Goal: Task Accomplishment & Management: Use online tool/utility

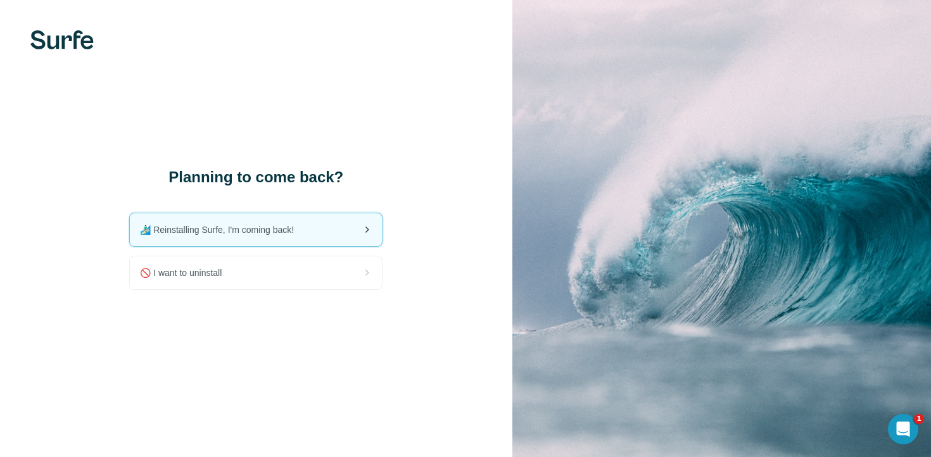
click at [281, 237] on div "🏄🏻‍♂️ Reinstalling Surfe, I'm coming back!" at bounding box center [256, 229] width 252 height 33
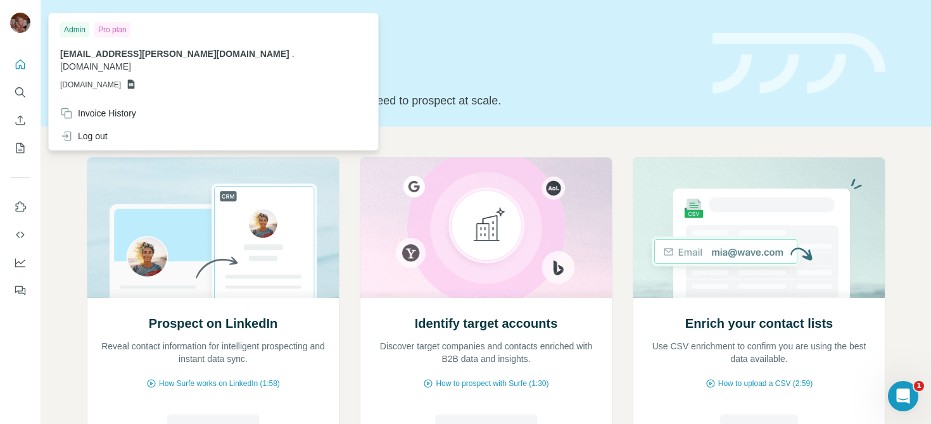
click at [22, 20] on img at bounding box center [20, 23] width 20 height 20
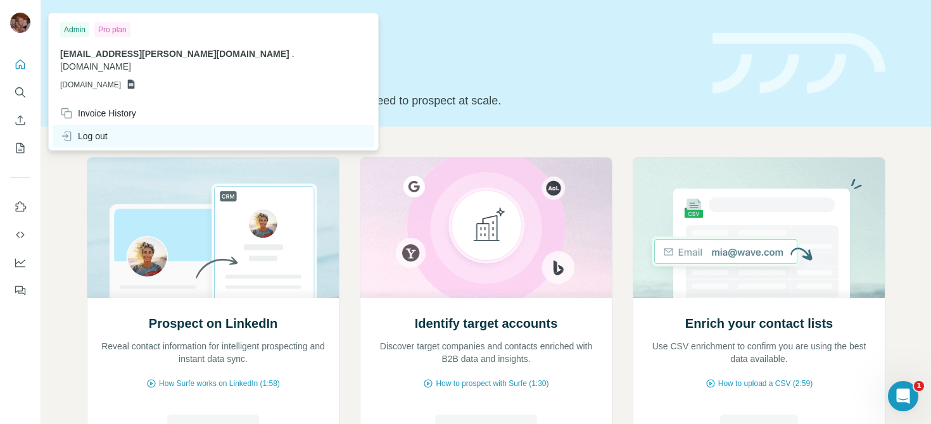
click at [110, 125] on div "Log out" at bounding box center [214, 136] width 322 height 23
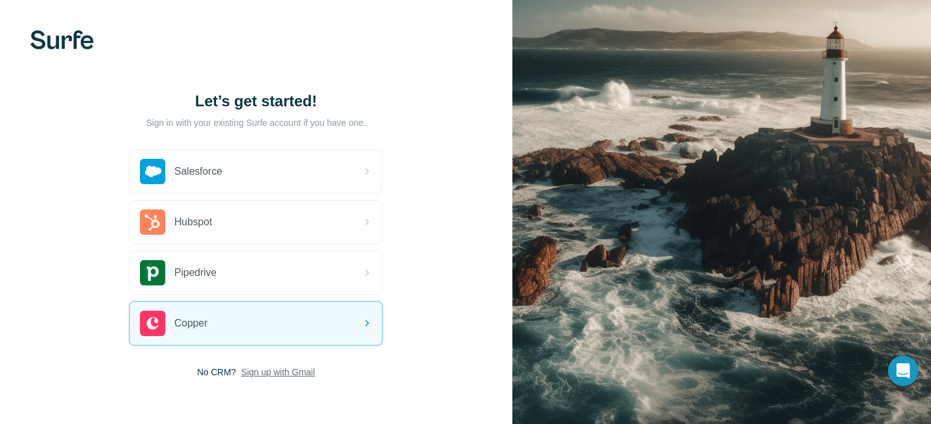
click at [273, 375] on span "Sign up with Gmail" at bounding box center [278, 372] width 74 height 13
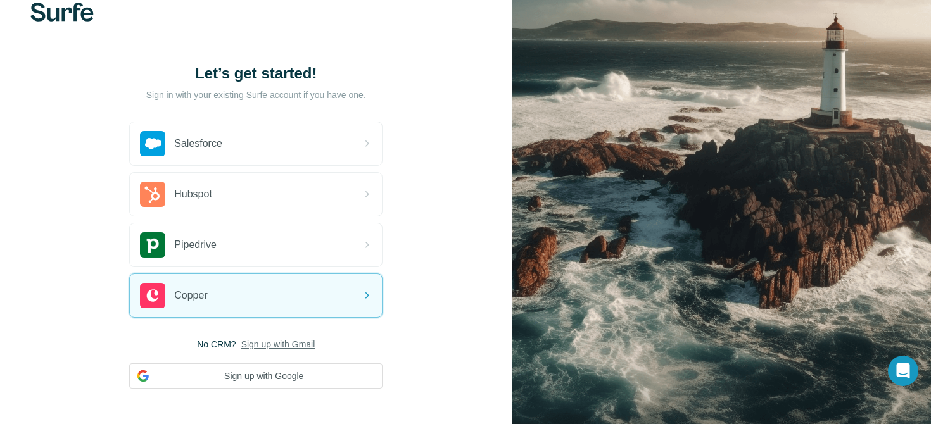
scroll to position [32, 0]
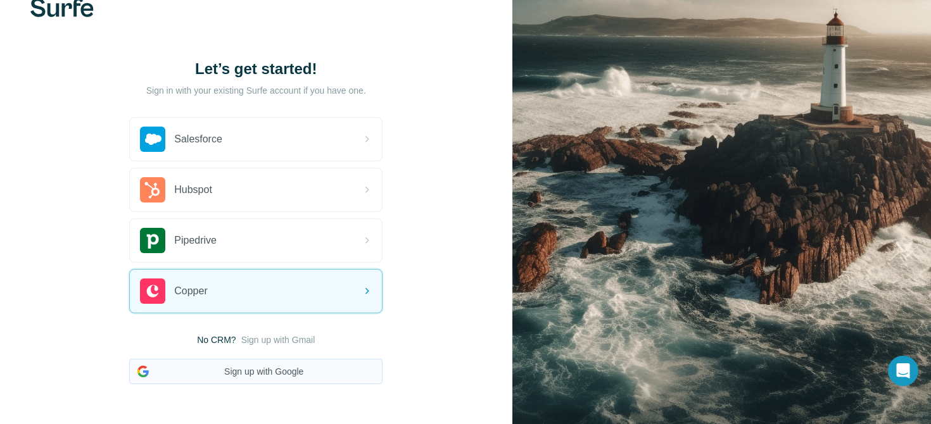
click at [285, 377] on button "Sign up with Google" at bounding box center [255, 371] width 253 height 25
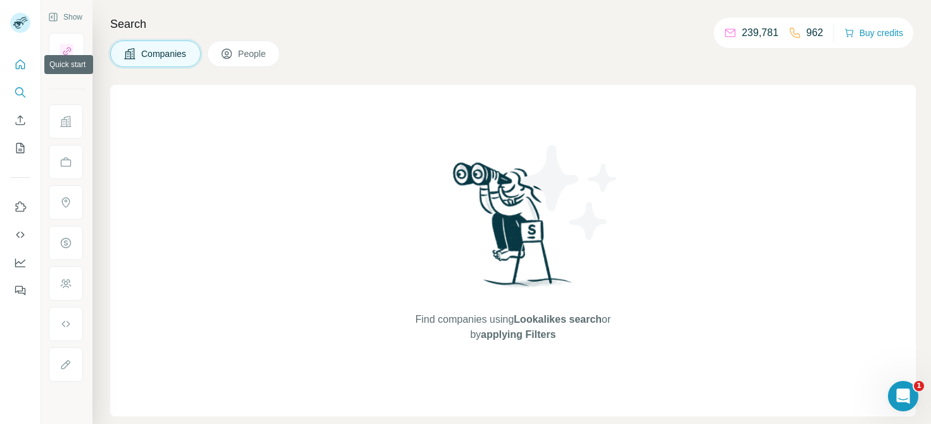
click at [14, 55] on button "Quick start" at bounding box center [20, 64] width 20 height 23
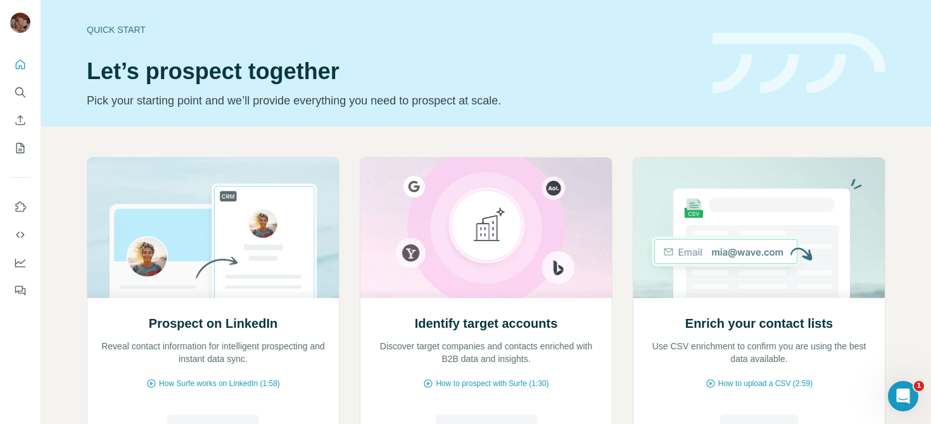
click at [53, 138] on div "Prospect on LinkedIn Reveal contact information for intelligent prospecting and…" at bounding box center [485, 337] width 889 height 420
click at [17, 94] on icon "Search" at bounding box center [20, 92] width 13 height 13
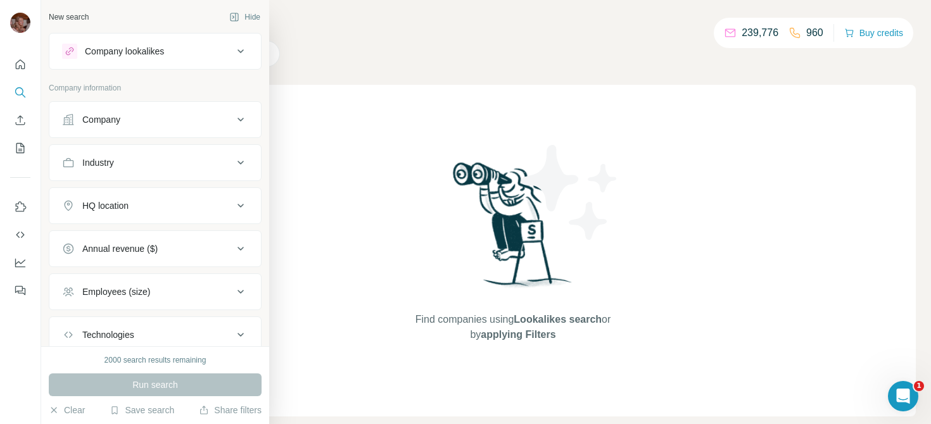
click at [172, 113] on div "Company" at bounding box center [147, 119] width 171 height 13
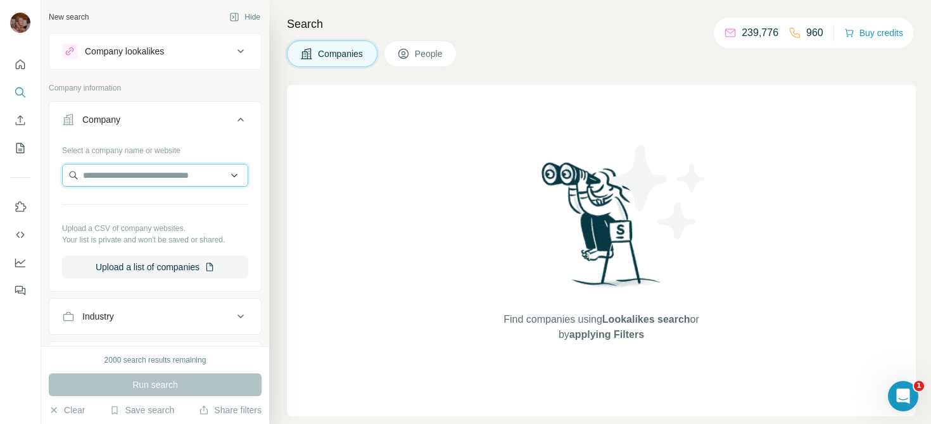
click at [161, 176] on input "text" at bounding box center [155, 175] width 186 height 23
click at [155, 175] on input "text" at bounding box center [155, 175] width 186 height 23
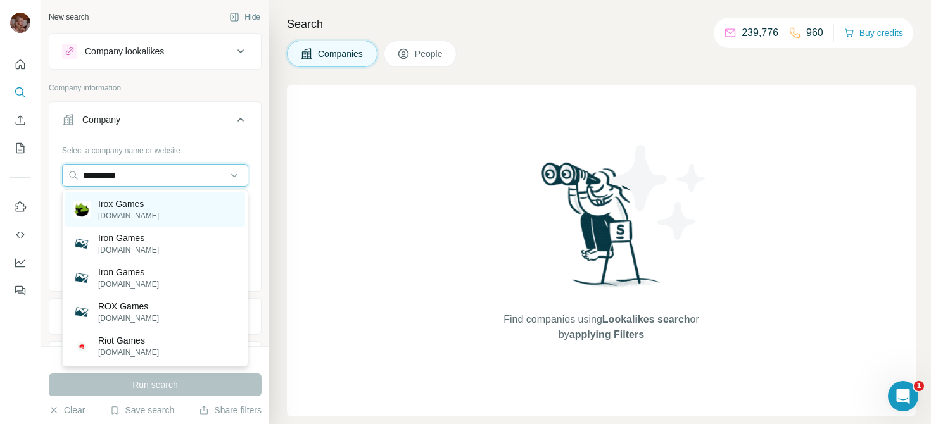
type input "**********"
click at [136, 213] on p "[DOMAIN_NAME]" at bounding box center [128, 215] width 61 height 11
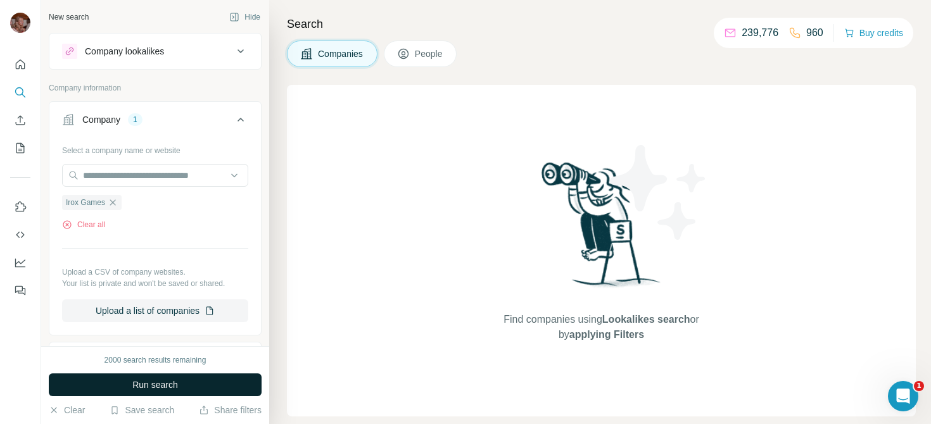
click at [162, 389] on span "Run search" at bounding box center [155, 385] width 46 height 13
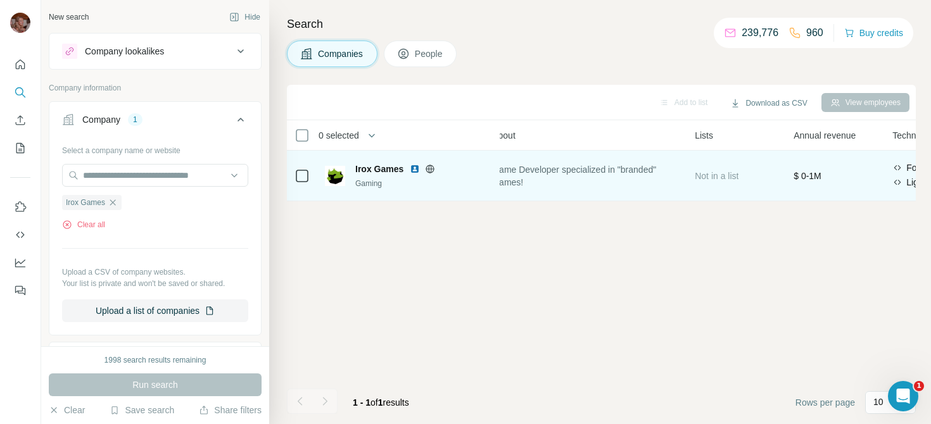
scroll to position [0, 12]
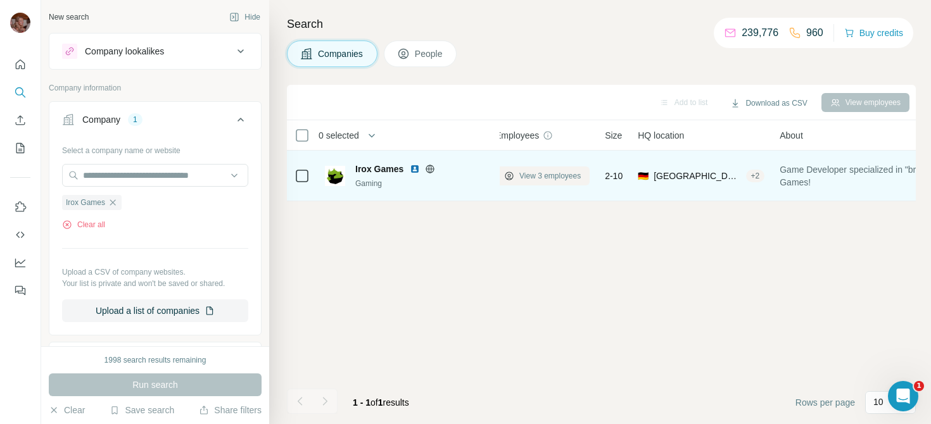
click at [535, 182] on button "View 3 employees" at bounding box center [542, 175] width 94 height 19
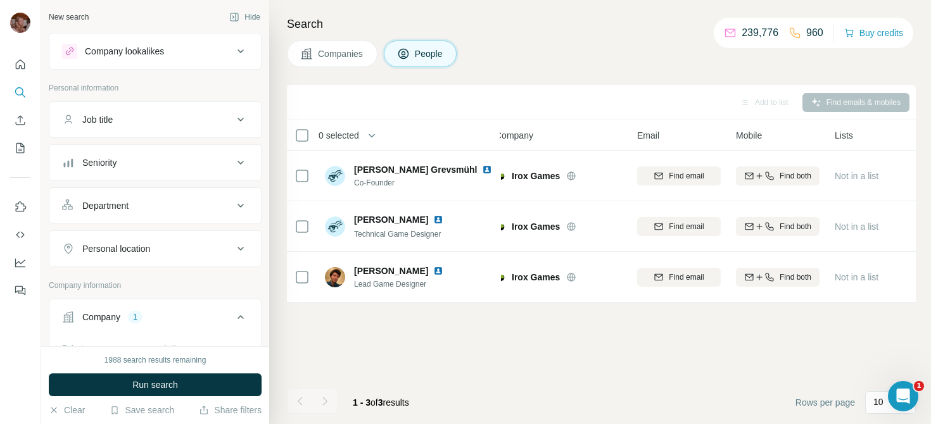
click at [200, 321] on div "Company 1" at bounding box center [147, 317] width 171 height 13
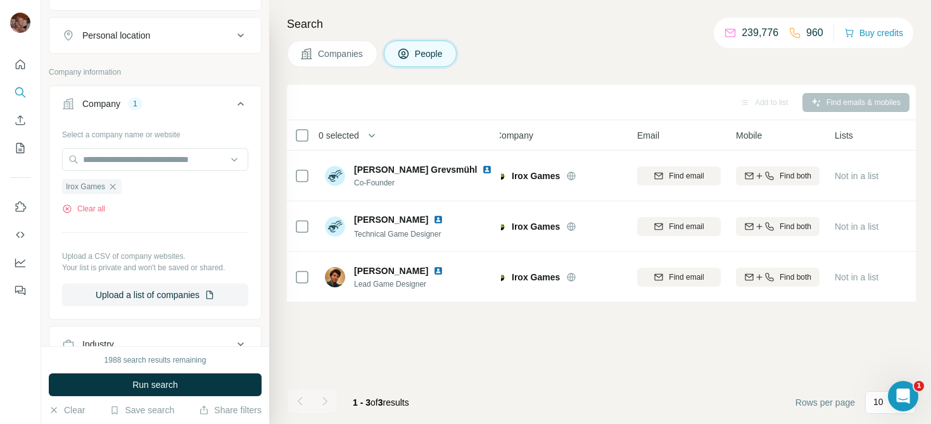
scroll to position [215, 0]
click at [119, 163] on input "text" at bounding box center [155, 158] width 186 height 23
click at [268, 218] on div "New search Hide Company lookalikes Personal information Job title Seniority Dep…" at bounding box center [155, 173] width 228 height 346
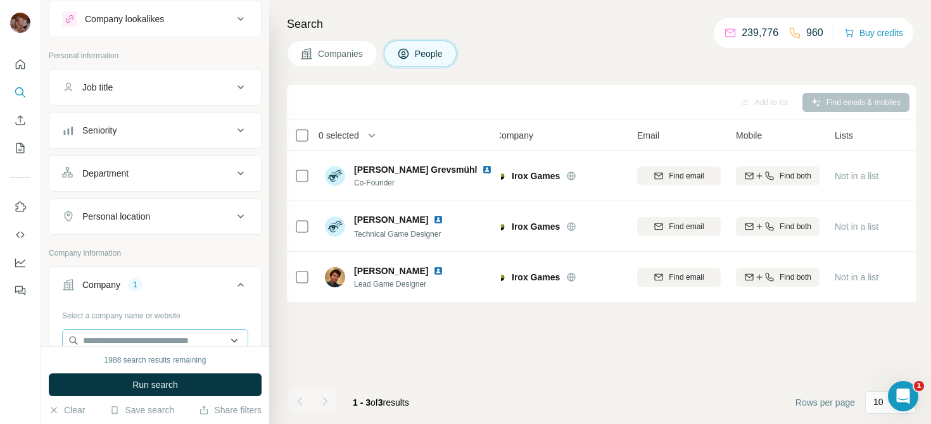
scroll to position [0, 0]
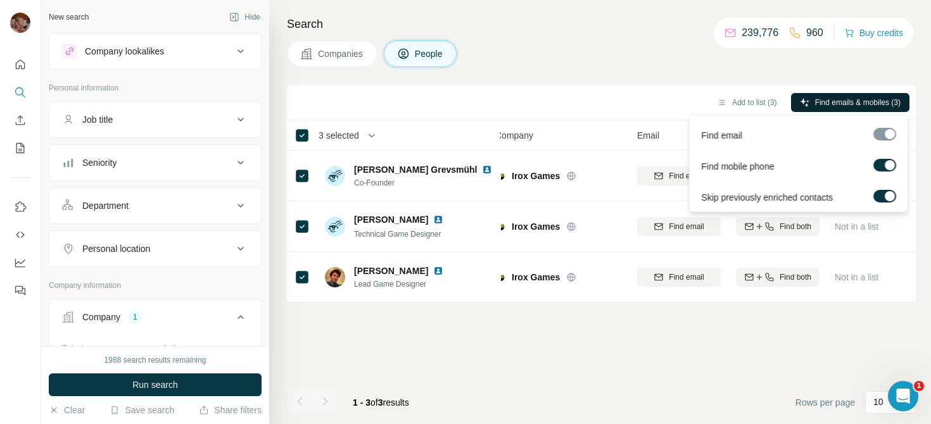
click at [831, 97] on span "Find emails & mobiles (3)" at bounding box center [857, 102] width 85 height 11
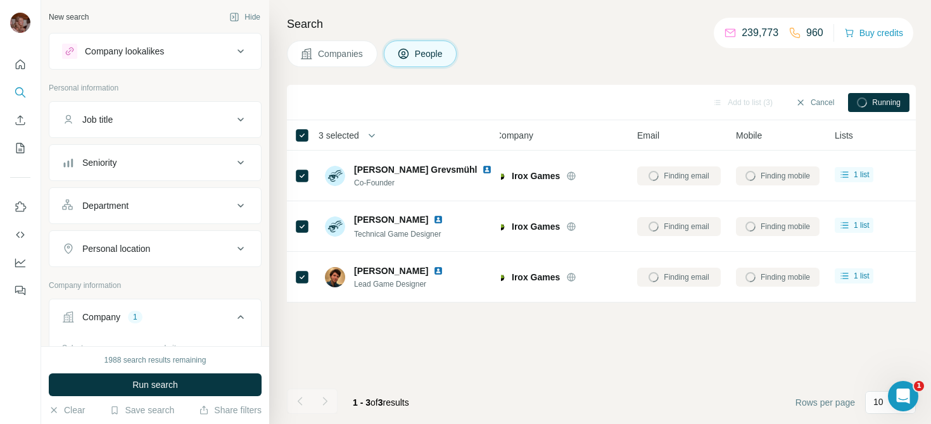
click at [244, 46] on icon at bounding box center [240, 51] width 15 height 15
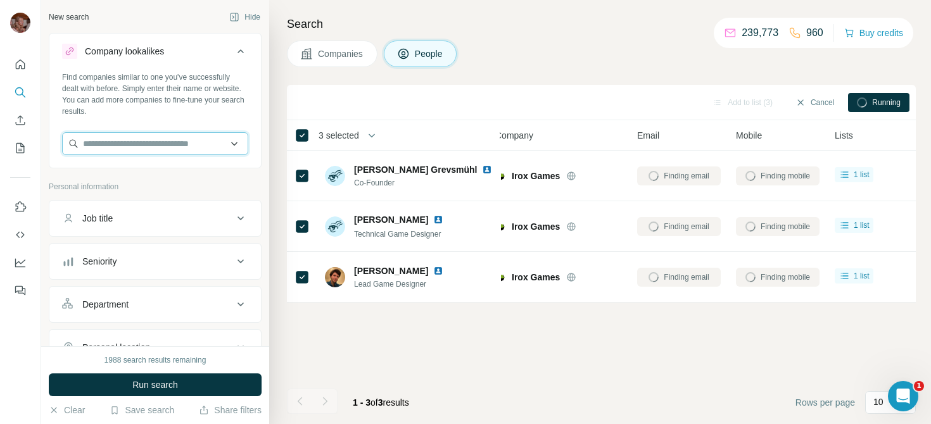
click at [156, 144] on input "text" at bounding box center [155, 143] width 186 height 23
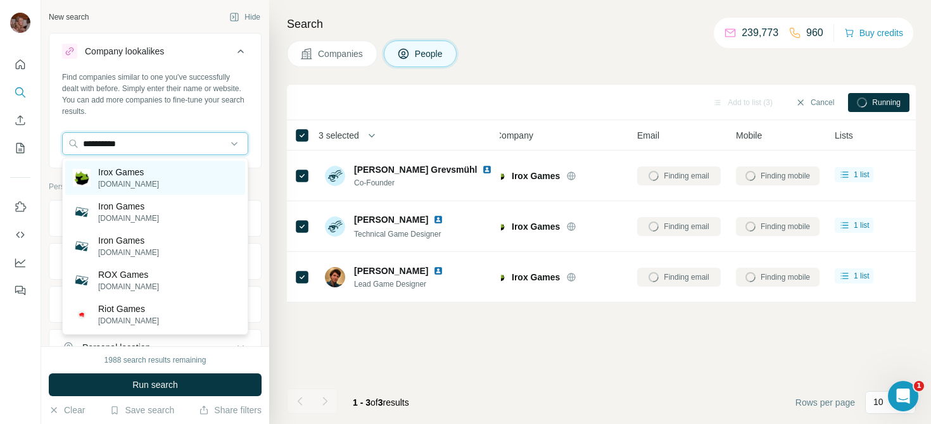
type input "**********"
click at [161, 172] on div "Irox Games [DOMAIN_NAME]" at bounding box center [155, 178] width 180 height 34
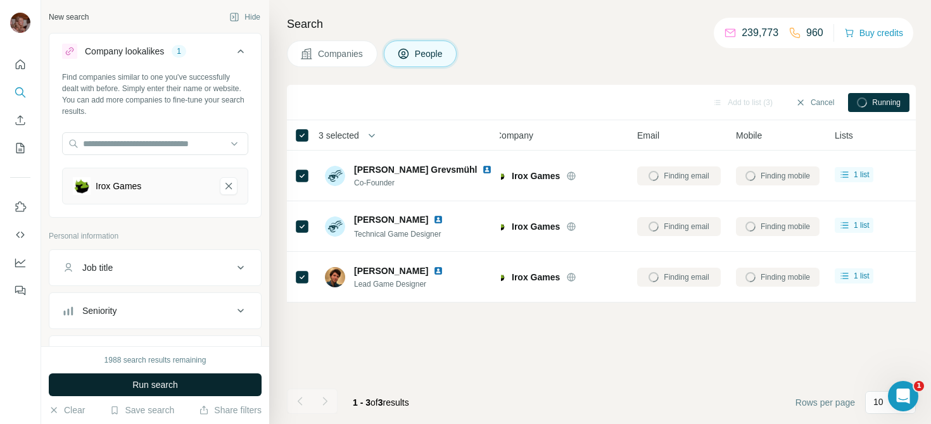
click at [151, 386] on span "Run search" at bounding box center [155, 385] width 46 height 13
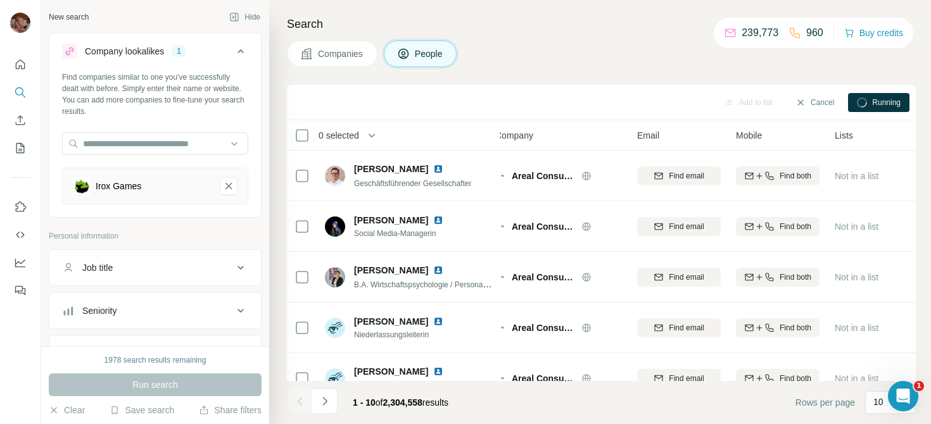
click at [353, 58] on span "Companies" at bounding box center [341, 53] width 46 height 13
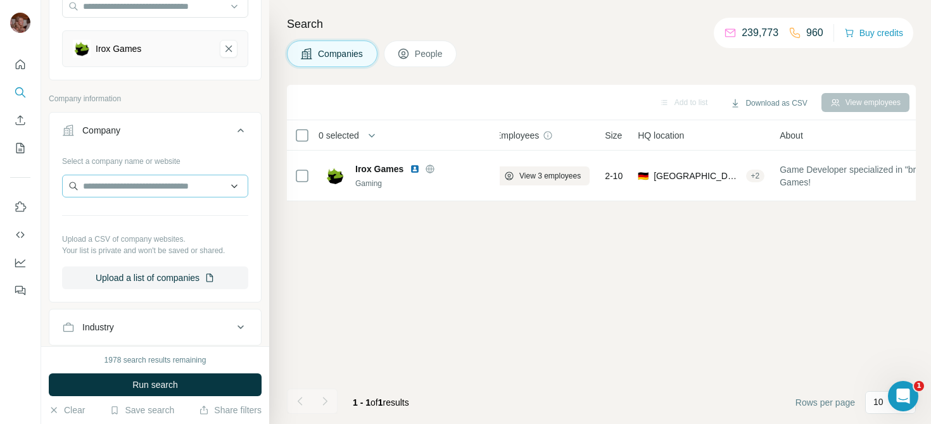
scroll to position [180, 0]
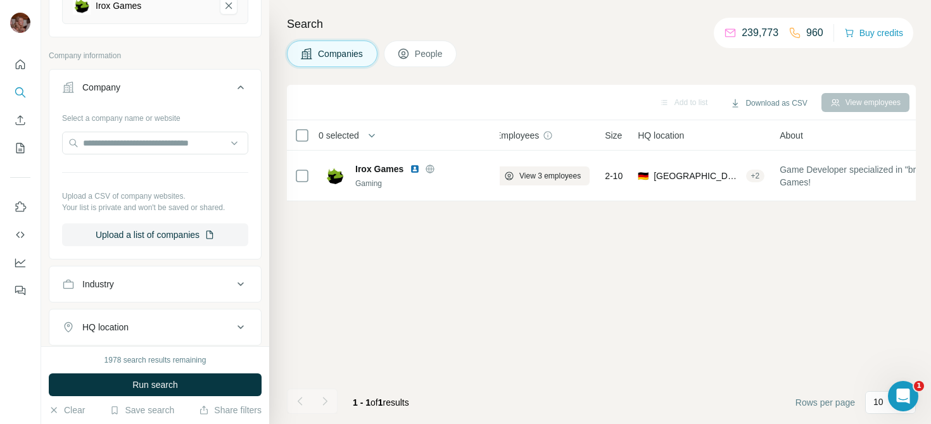
click at [154, 372] on div "1978 search results remaining Run search Clear Save search Share filters" at bounding box center [155, 385] width 228 height 78
click at [154, 386] on span "Run search" at bounding box center [155, 385] width 46 height 13
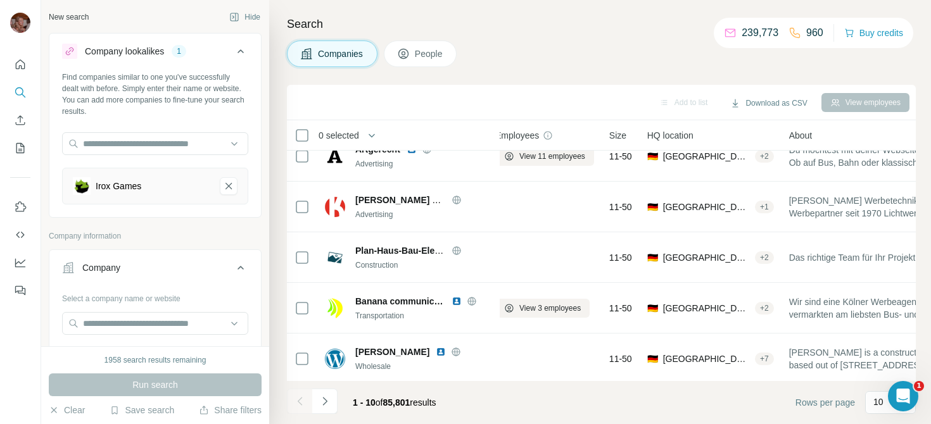
scroll to position [276, 12]
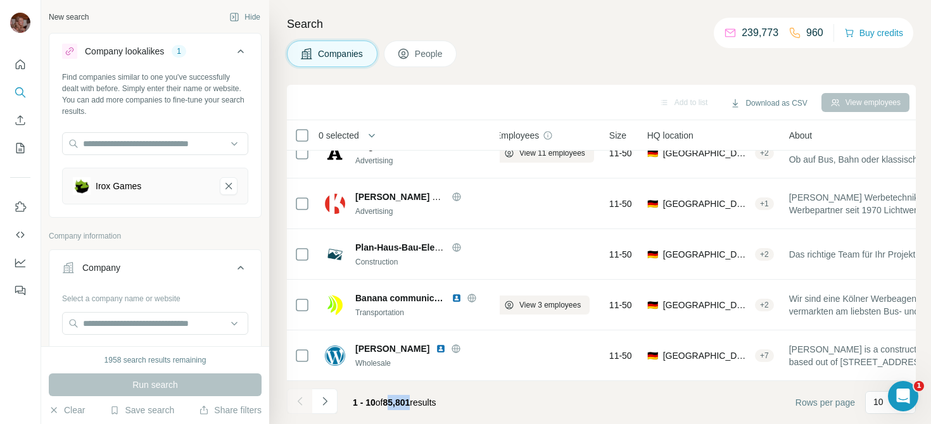
drag, startPoint x: 389, startPoint y: 404, endPoint x: 416, endPoint y: 404, distance: 27.2
click at [410, 404] on span "85,801" at bounding box center [396, 403] width 27 height 10
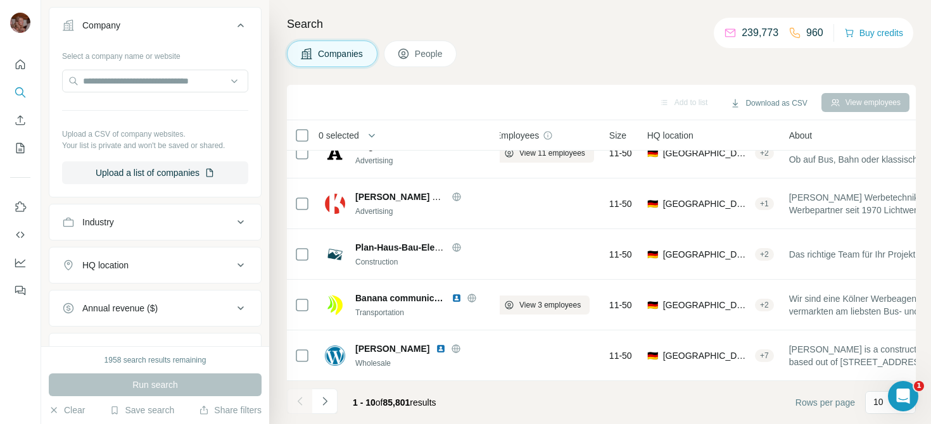
scroll to position [387, 0]
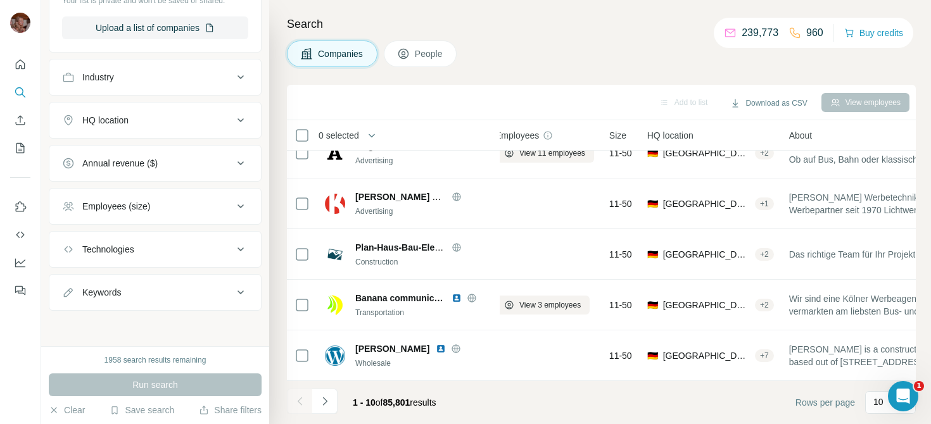
click at [241, 76] on icon at bounding box center [240, 77] width 15 height 15
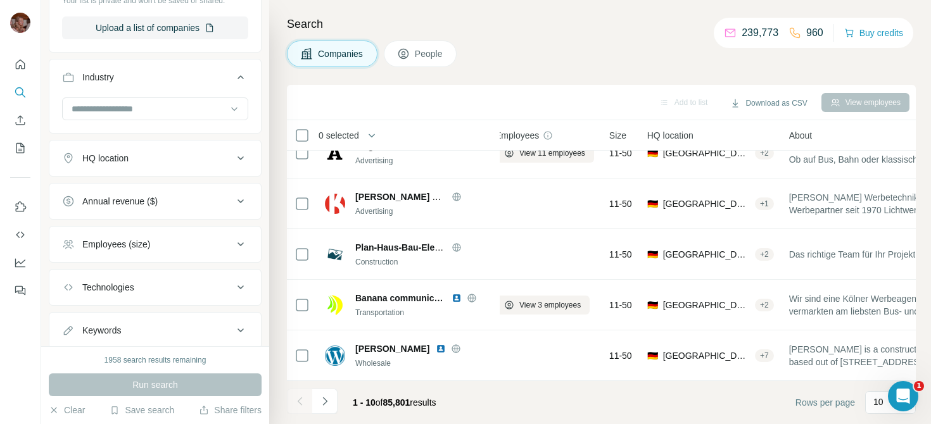
click at [222, 206] on div "Annual revenue ($)" at bounding box center [147, 201] width 171 height 13
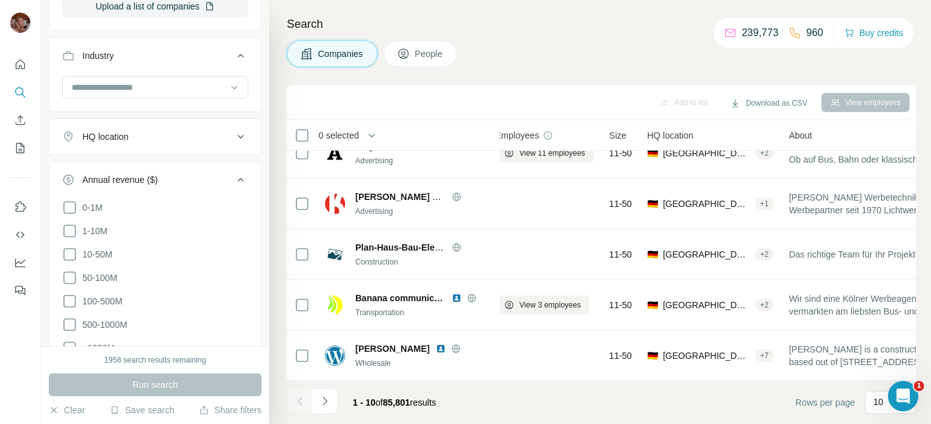
scroll to position [410, 0]
click at [112, 256] on span "10-50M" at bounding box center [94, 254] width 35 height 13
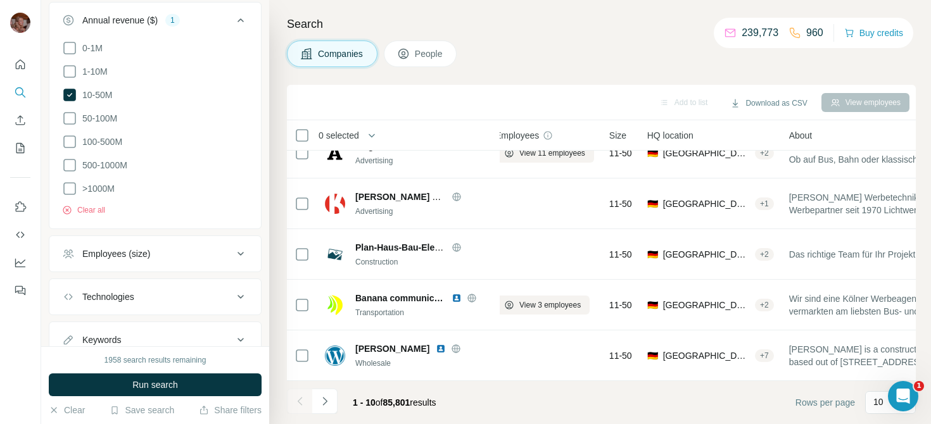
scroll to position [572, 0]
click at [68, 92] on icon at bounding box center [69, 92] width 5 height 4
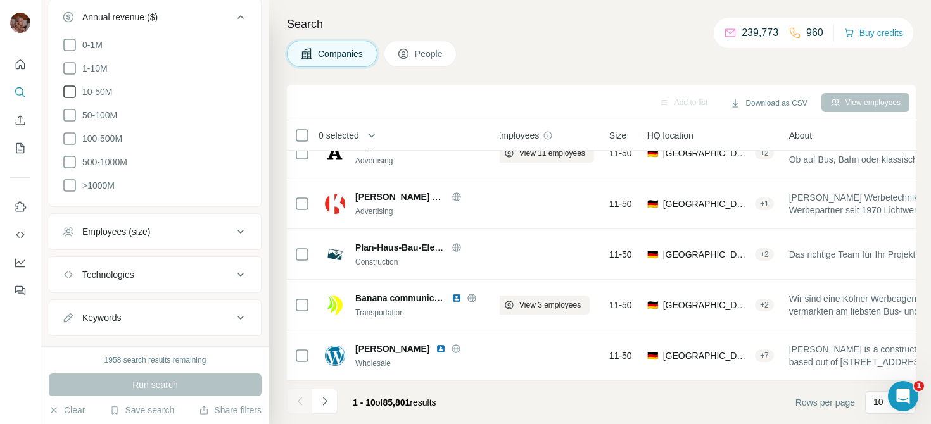
scroll to position [594, 0]
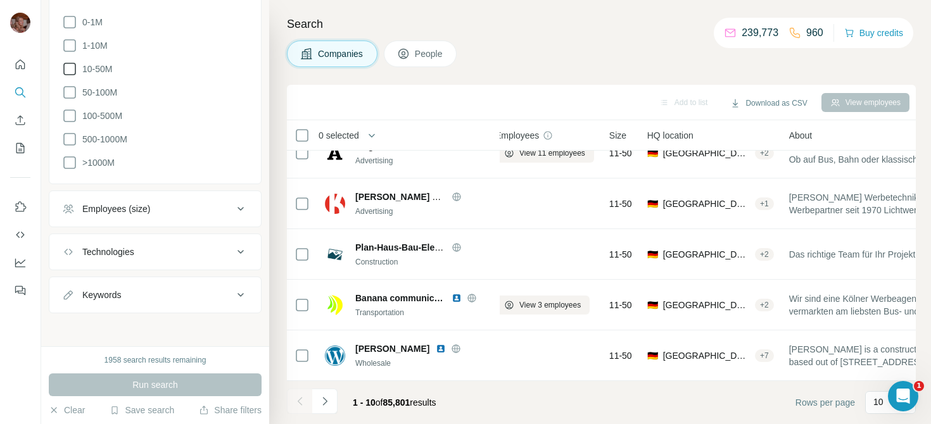
click at [196, 203] on div "Employees (size)" at bounding box center [147, 209] width 171 height 13
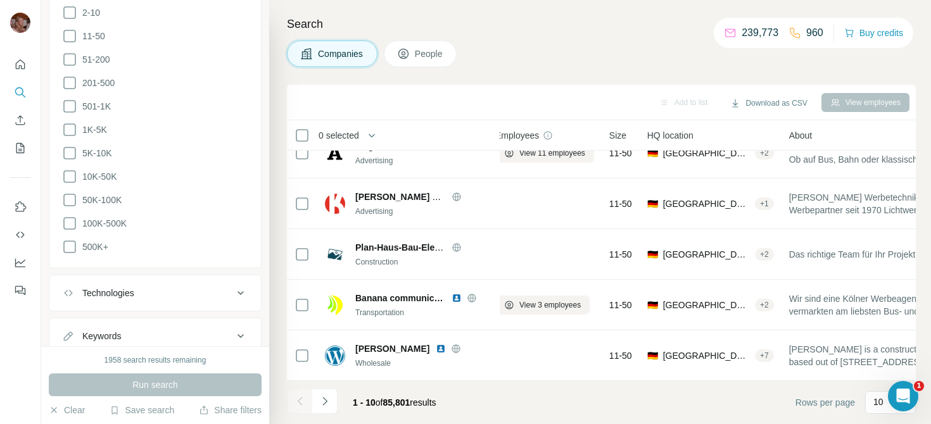
scroll to position [879, 0]
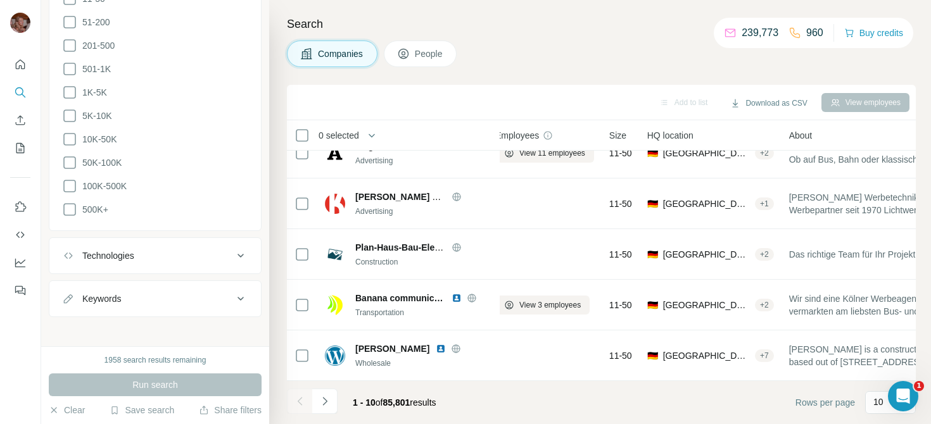
click at [151, 249] on div "Technologies" at bounding box center [147, 255] width 171 height 13
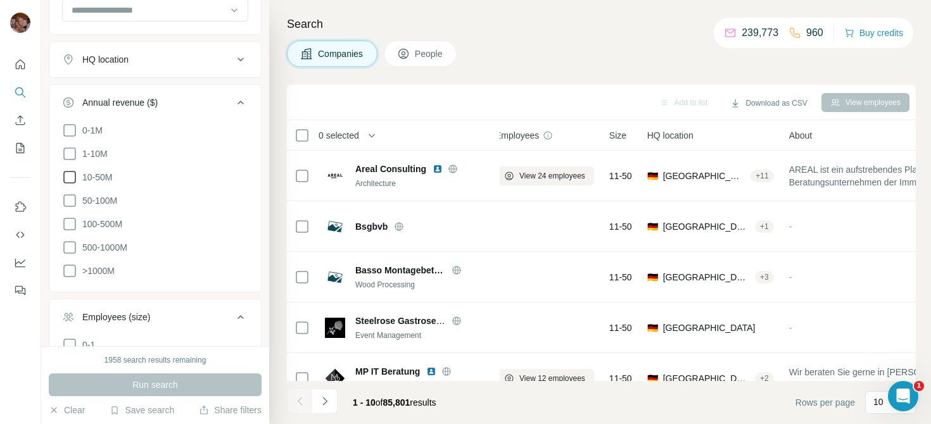
scroll to position [485, 0]
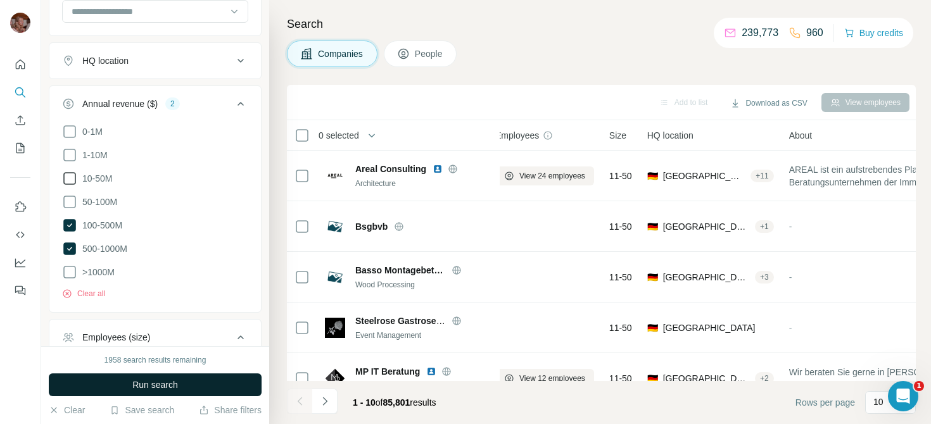
click at [165, 383] on span "Run search" at bounding box center [155, 385] width 46 height 13
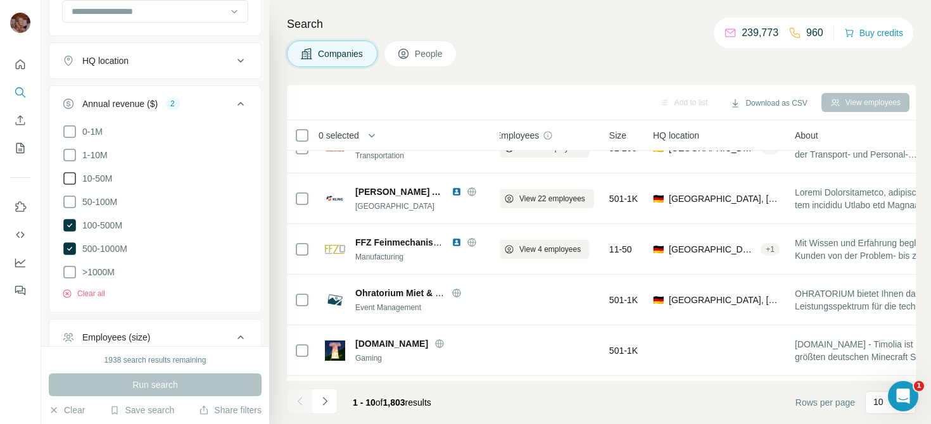
scroll to position [236, 12]
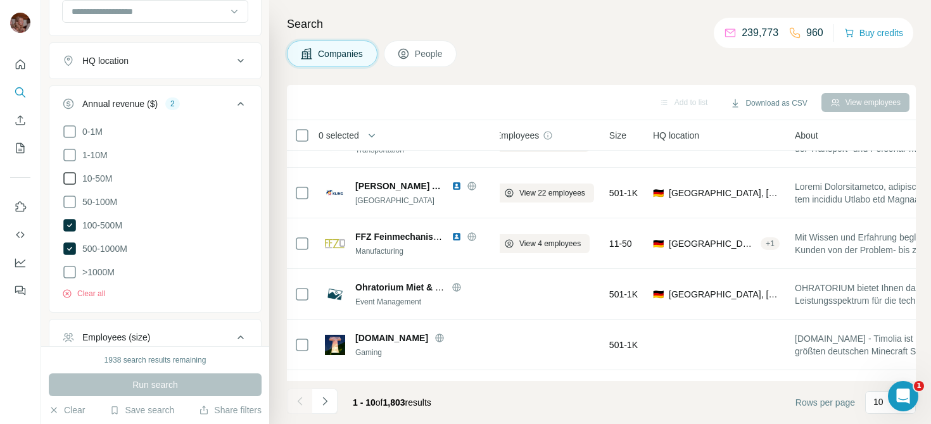
click at [424, 60] on span "People" at bounding box center [429, 53] width 29 height 13
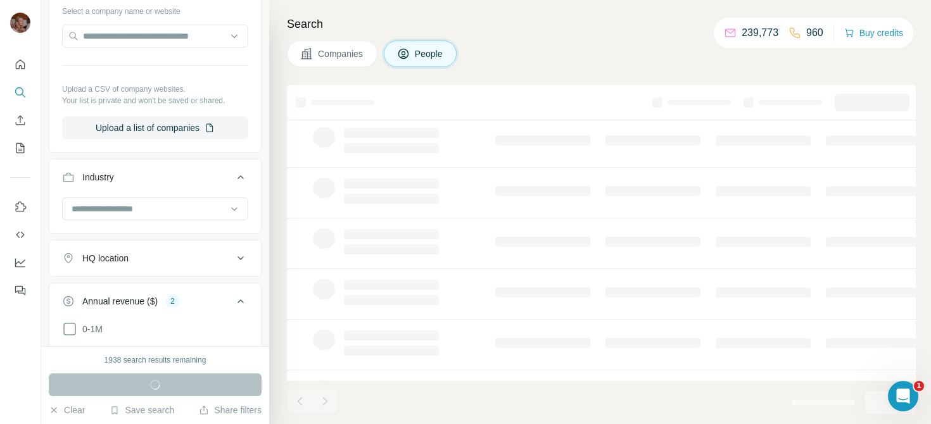
scroll to position [682, 0]
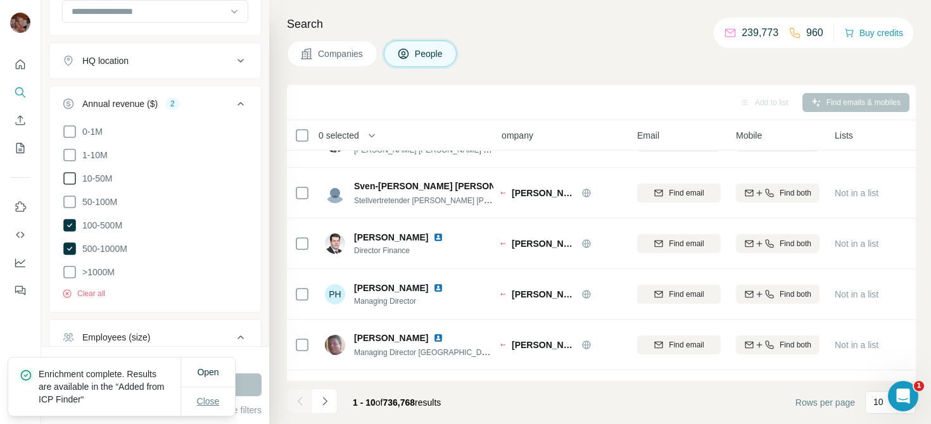
click at [205, 403] on span "Close" at bounding box center [208, 401] width 23 height 13
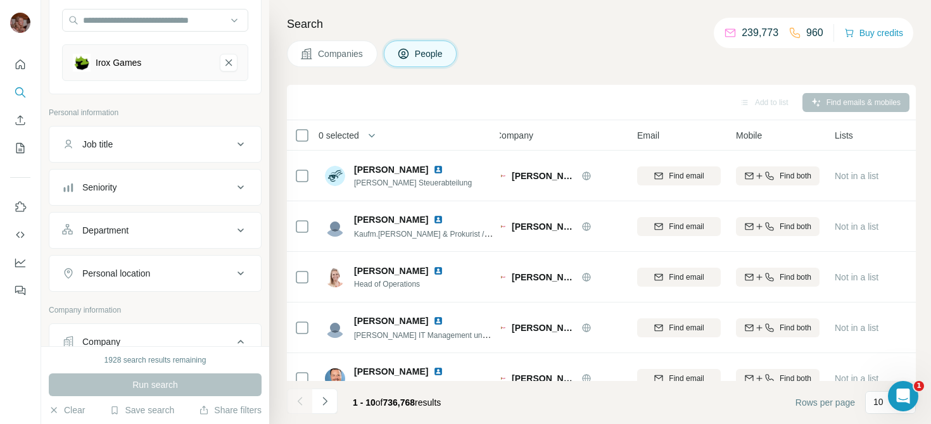
scroll to position [124, 0]
click at [194, 191] on div "Seniority" at bounding box center [147, 186] width 171 height 13
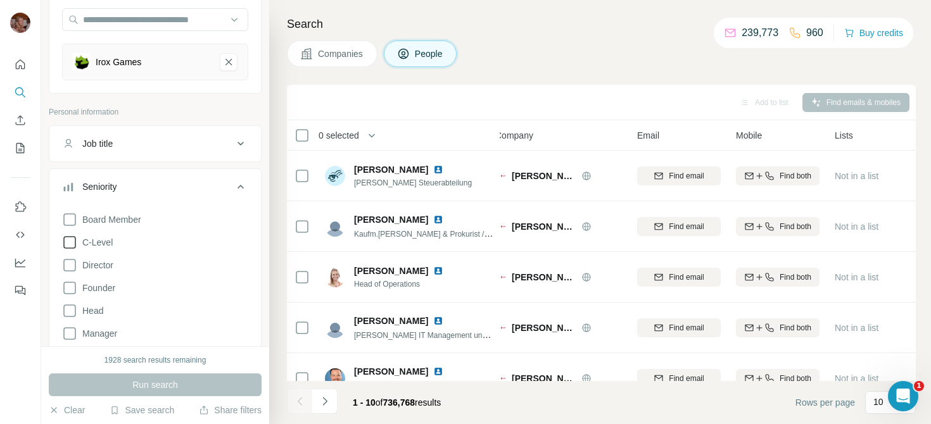
click at [74, 241] on icon at bounding box center [69, 242] width 15 height 15
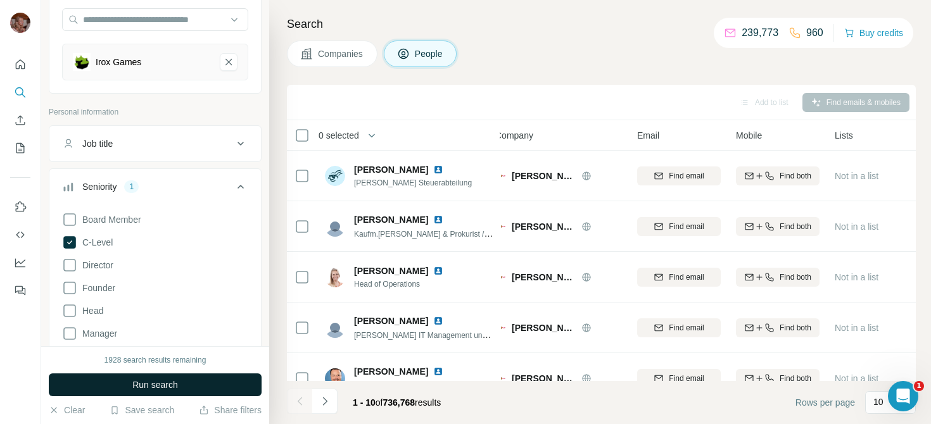
click at [170, 391] on span "Run search" at bounding box center [155, 385] width 46 height 13
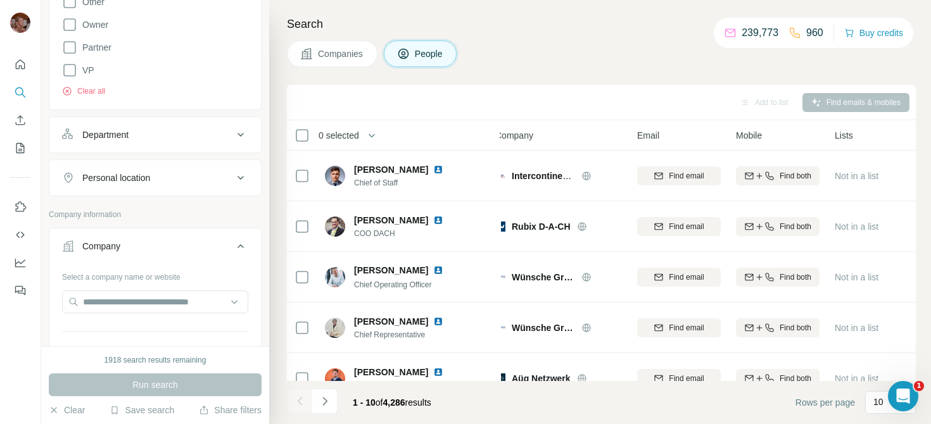
scroll to position [489, 0]
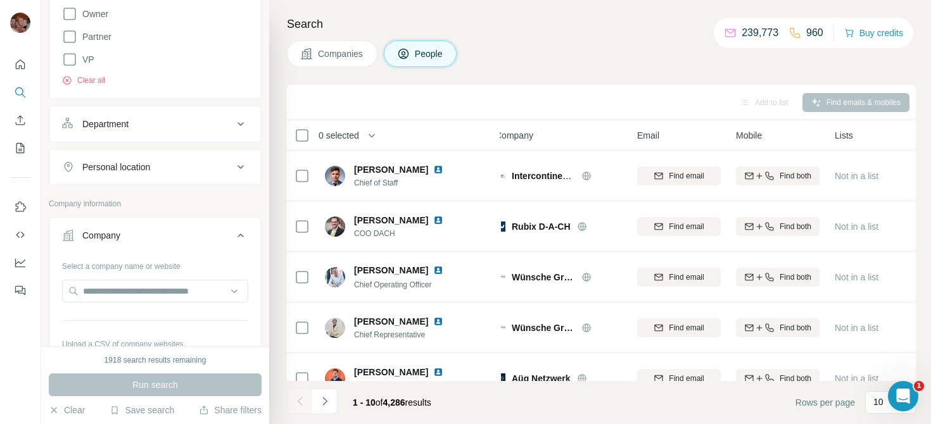
click at [135, 183] on div "Personal location" at bounding box center [155, 167] width 213 height 37
click at [138, 163] on div "Personal location" at bounding box center [116, 167] width 68 height 13
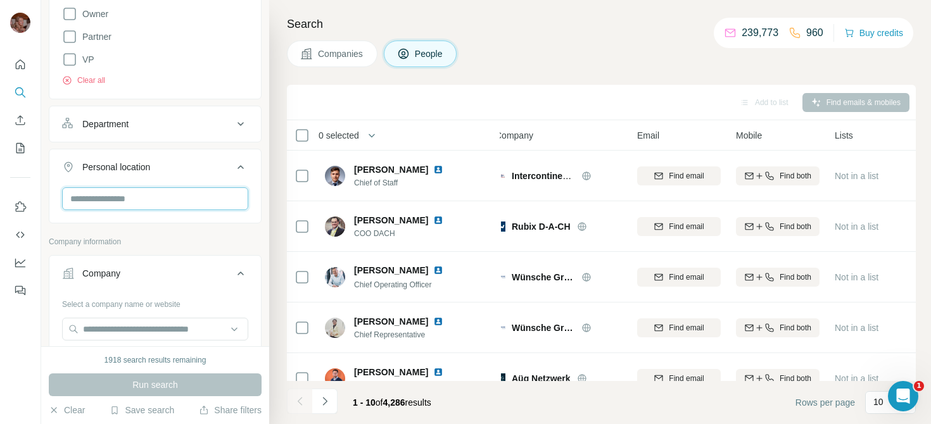
click at [115, 201] on input "text" at bounding box center [155, 198] width 186 height 23
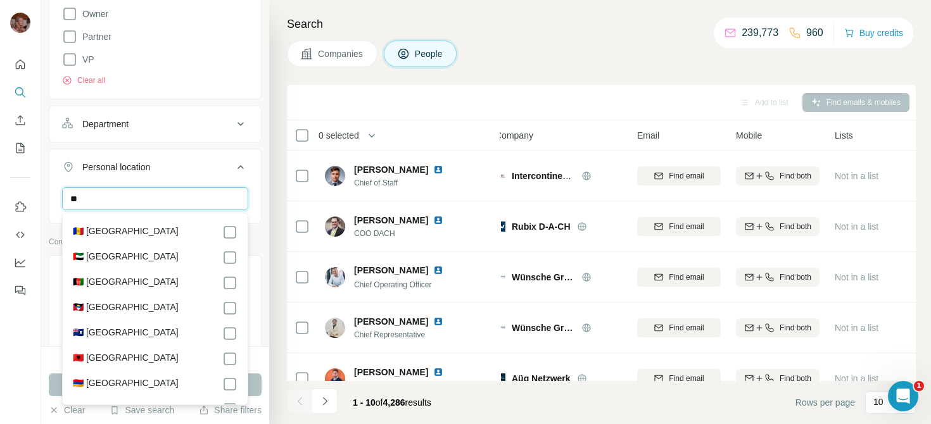
type input "*"
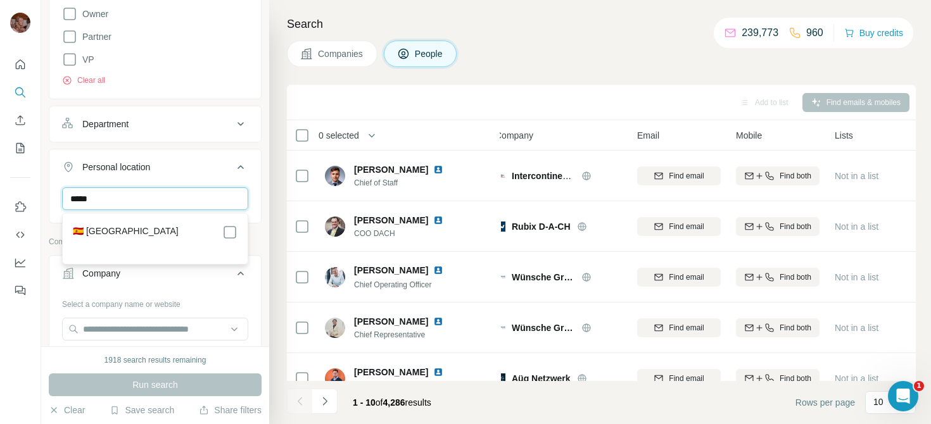
type input "*****"
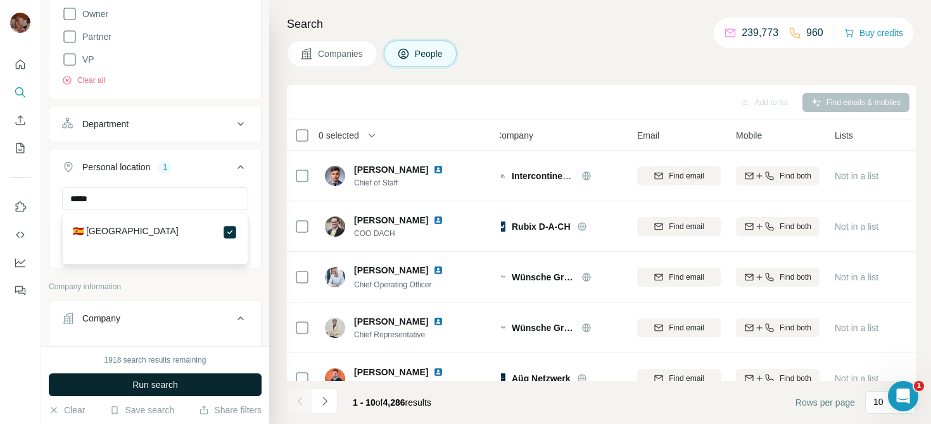
click at [160, 389] on span "Run search" at bounding box center [155, 385] width 46 height 13
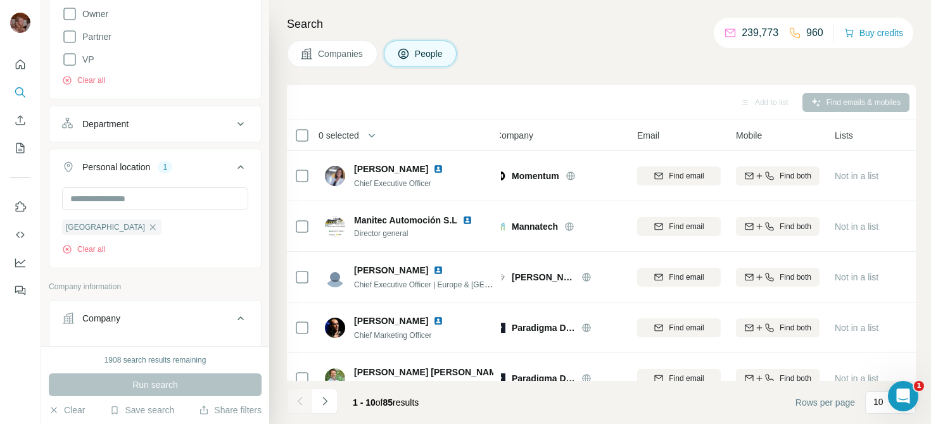
drag, startPoint x: 401, startPoint y: 404, endPoint x: 384, endPoint y: 404, distance: 17.1
click at [384, 404] on span "1 - 10 of 85 results" at bounding box center [386, 403] width 66 height 10
click at [456, 404] on footer "1 - 10 of 85 results Rows per page 10" at bounding box center [601, 402] width 629 height 43
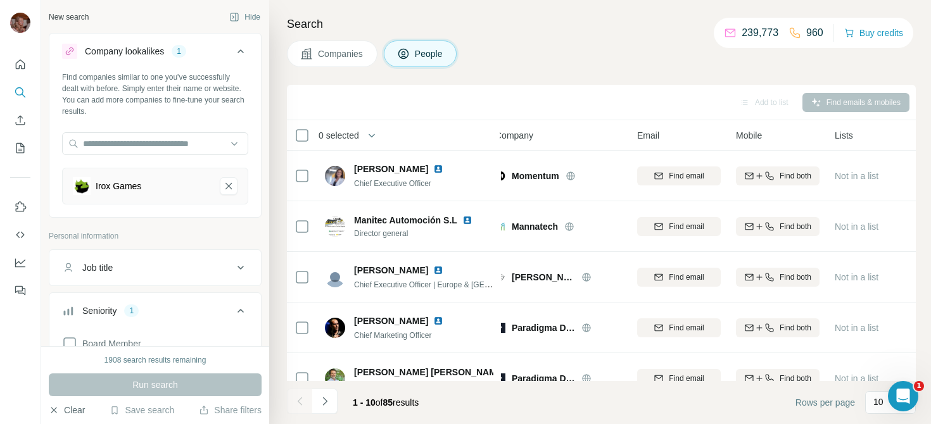
click at [71, 411] on button "Clear" at bounding box center [67, 410] width 36 height 13
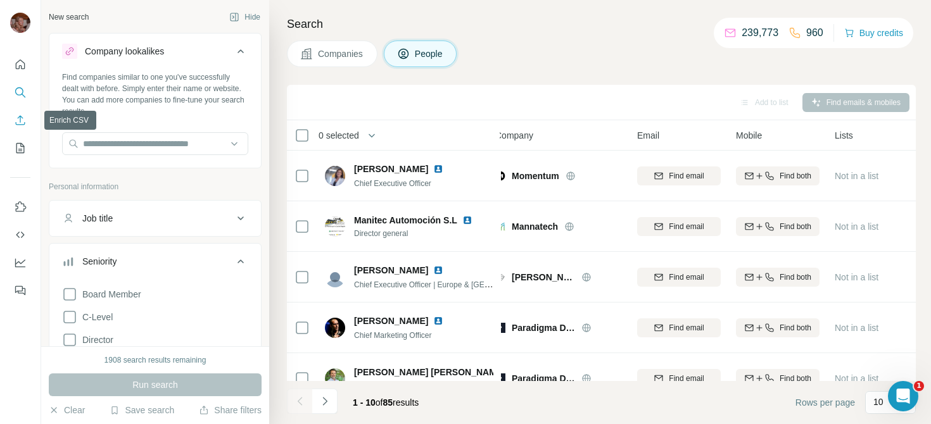
click at [17, 115] on icon "Enrich CSV" at bounding box center [20, 120] width 13 height 13
click at [17, 94] on icon "Search" at bounding box center [19, 91] width 8 height 8
click at [17, 120] on icon "Enrich CSV" at bounding box center [20, 120] width 13 height 13
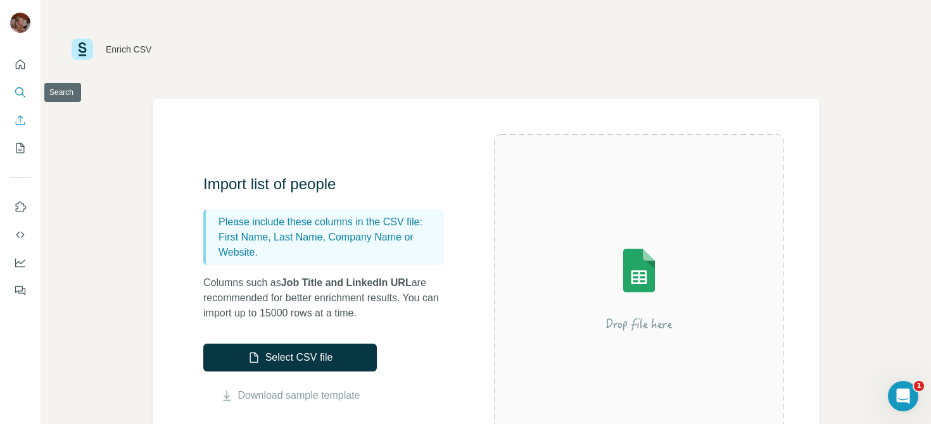
click at [17, 96] on icon "Search" at bounding box center [20, 92] width 13 height 13
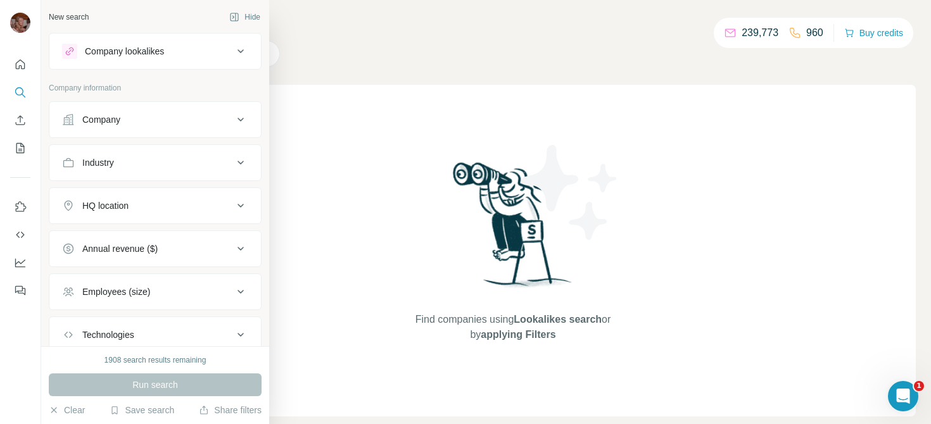
click at [241, 116] on icon at bounding box center [240, 119] width 15 height 15
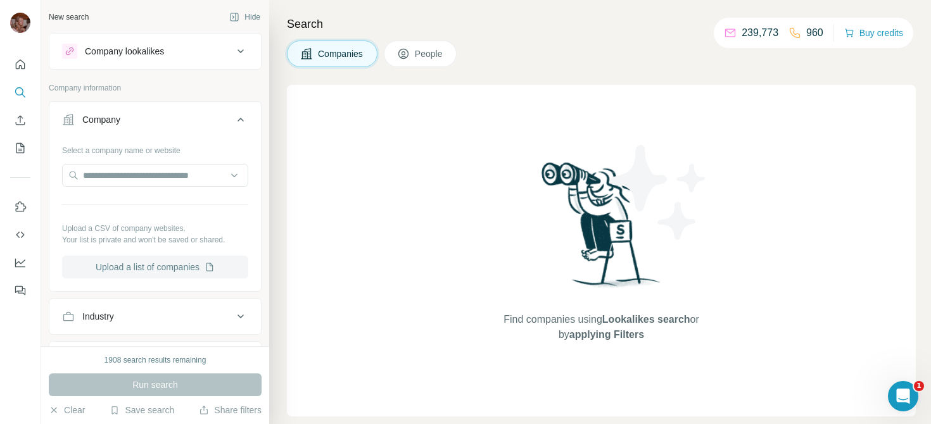
click at [182, 270] on button "Upload a list of companies" at bounding box center [155, 267] width 186 height 23
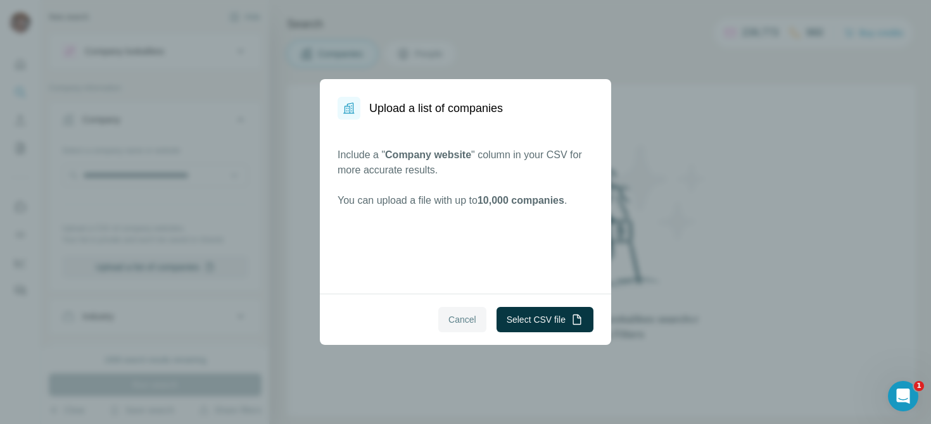
click at [463, 323] on span "Cancel" at bounding box center [462, 319] width 28 height 13
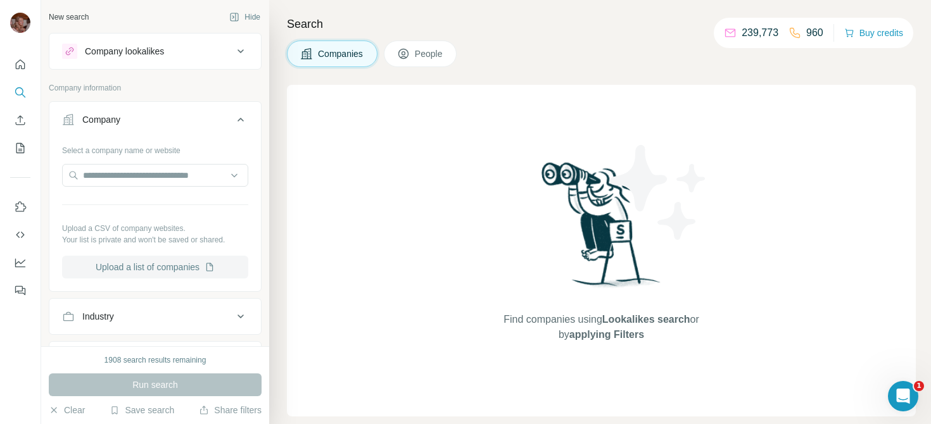
click at [172, 268] on button "Upload a list of companies" at bounding box center [155, 267] width 186 height 23
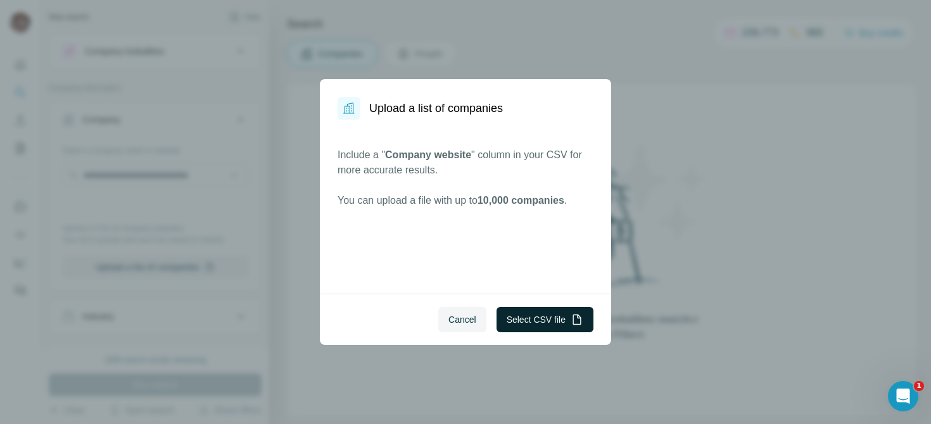
click at [557, 320] on button "Select CSV file" at bounding box center [544, 319] width 97 height 25
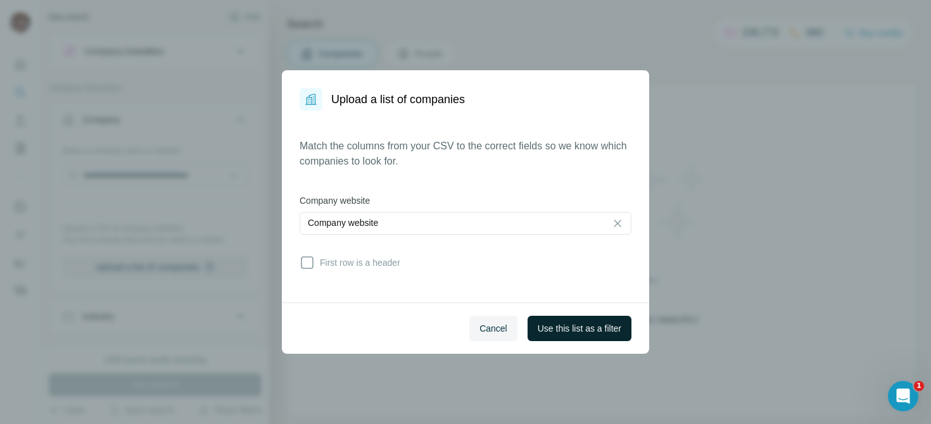
click at [551, 337] on button "Use this list as a filter" at bounding box center [579, 328] width 104 height 25
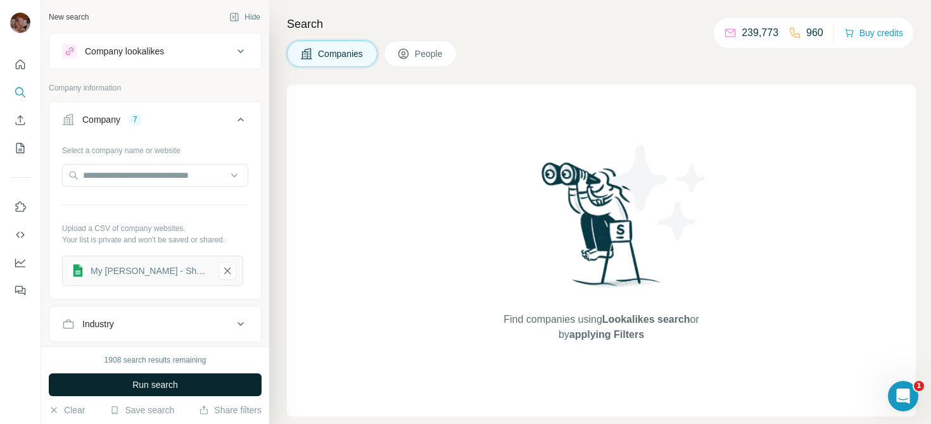
click at [189, 391] on button "Run search" at bounding box center [155, 385] width 213 height 23
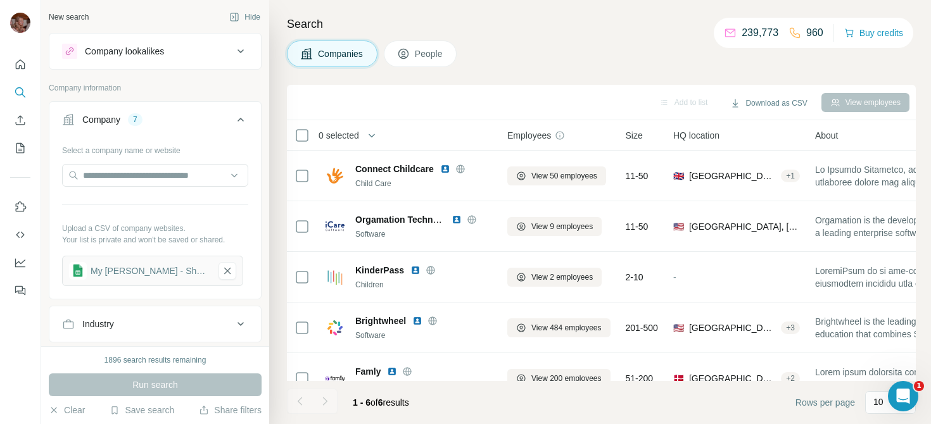
click at [414, 49] on button "People" at bounding box center [420, 54] width 73 height 27
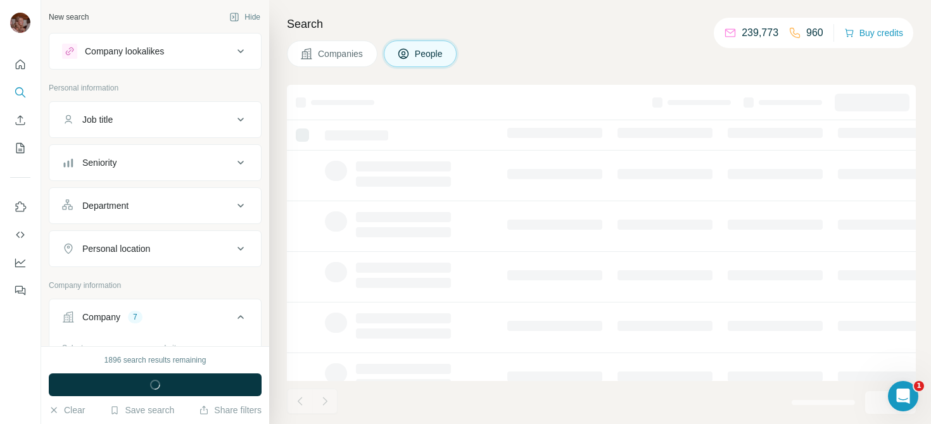
click at [536, 61] on div "Companies People" at bounding box center [601, 54] width 629 height 27
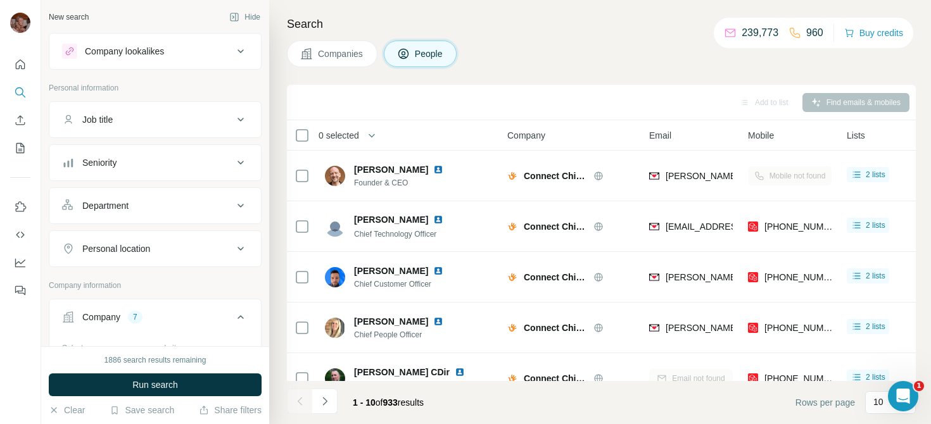
click at [330, 58] on span "Companies" at bounding box center [341, 53] width 46 height 13
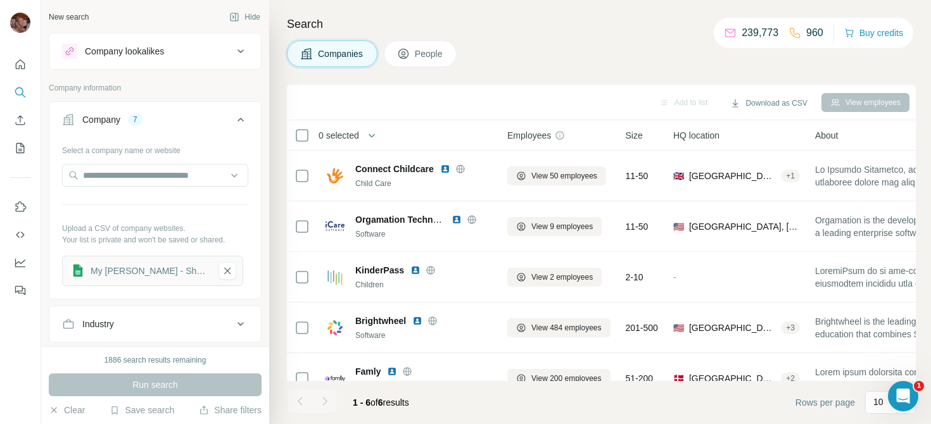
click at [428, 56] on span "People" at bounding box center [429, 53] width 29 height 13
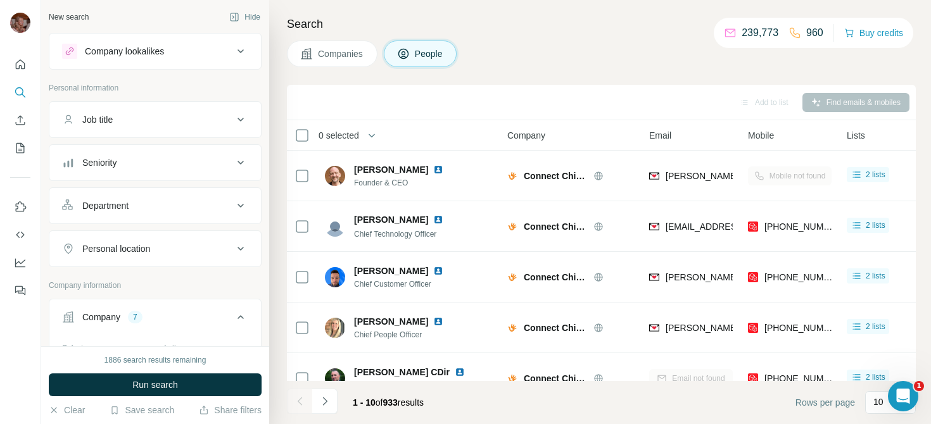
click at [441, 29] on h4 "Search" at bounding box center [601, 24] width 629 height 18
click at [487, 53] on div "Companies People" at bounding box center [601, 54] width 629 height 27
click at [308, 51] on icon at bounding box center [306, 53] width 11 height 11
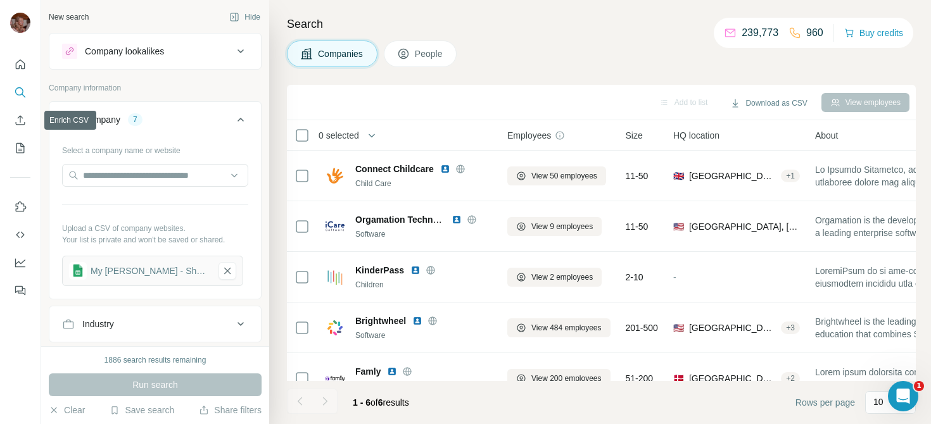
click at [28, 107] on nav at bounding box center [20, 106] width 20 height 106
click at [20, 127] on button "Enrich CSV" at bounding box center [20, 120] width 20 height 23
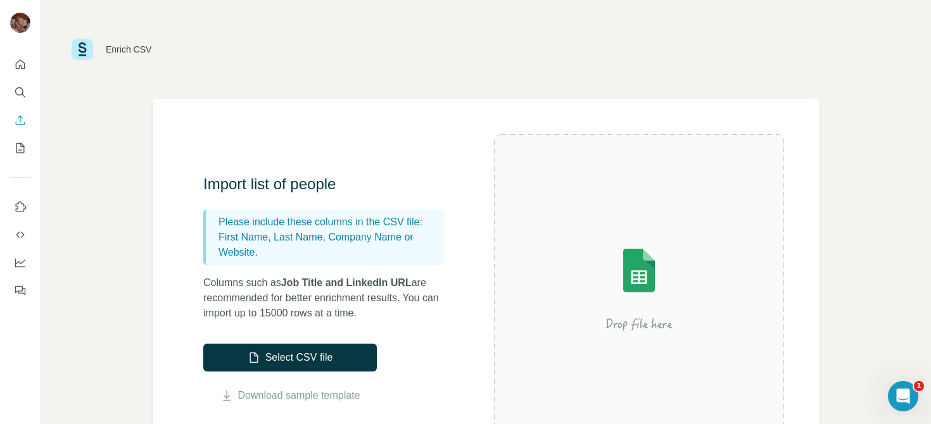
scroll to position [63, 0]
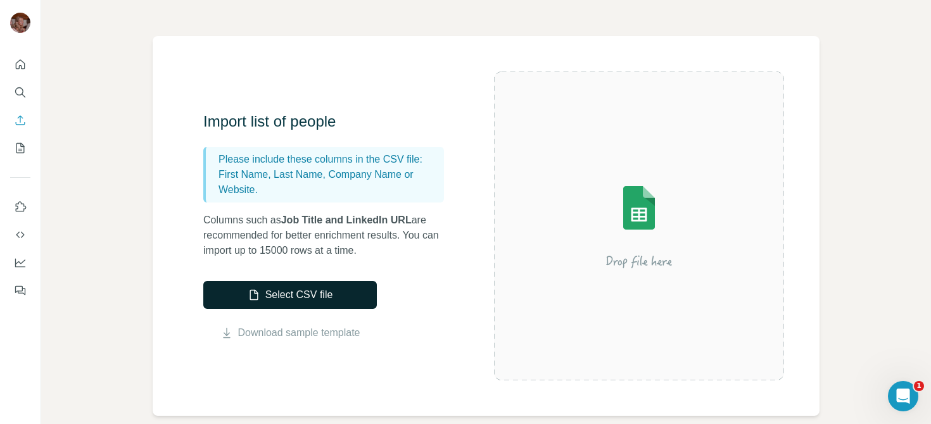
click at [298, 294] on button "Select CSV file" at bounding box center [289, 295] width 173 height 28
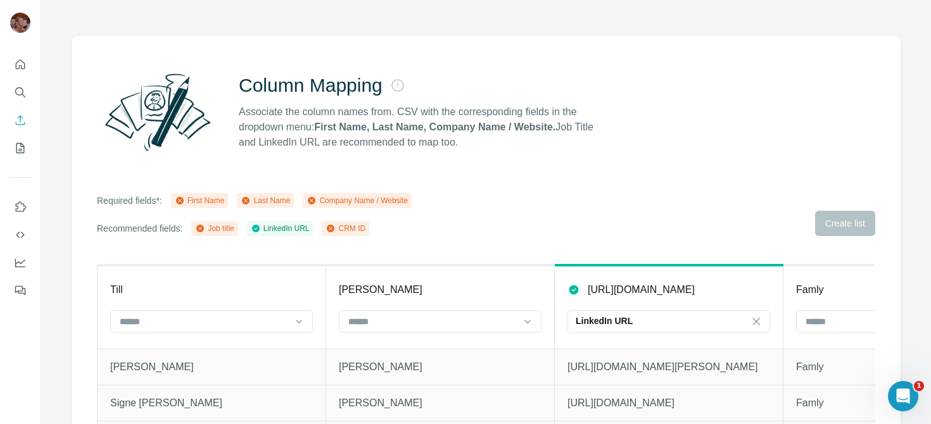
scroll to position [118, 0]
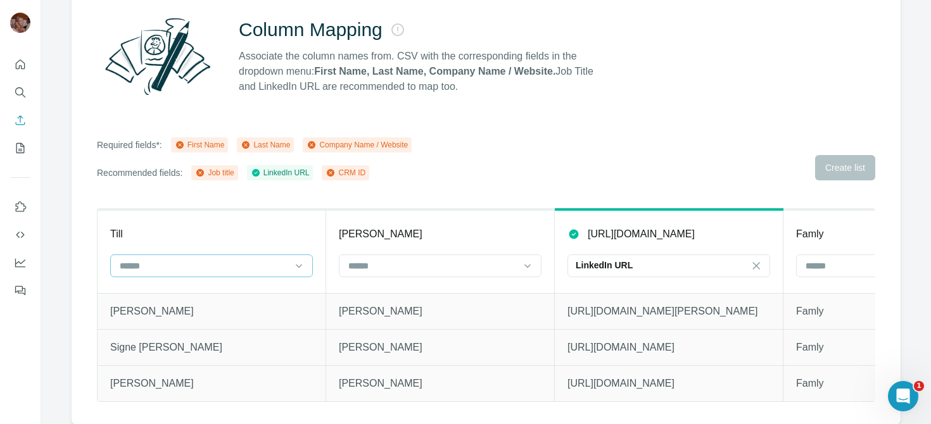
click at [255, 273] on div at bounding box center [203, 266] width 171 height 22
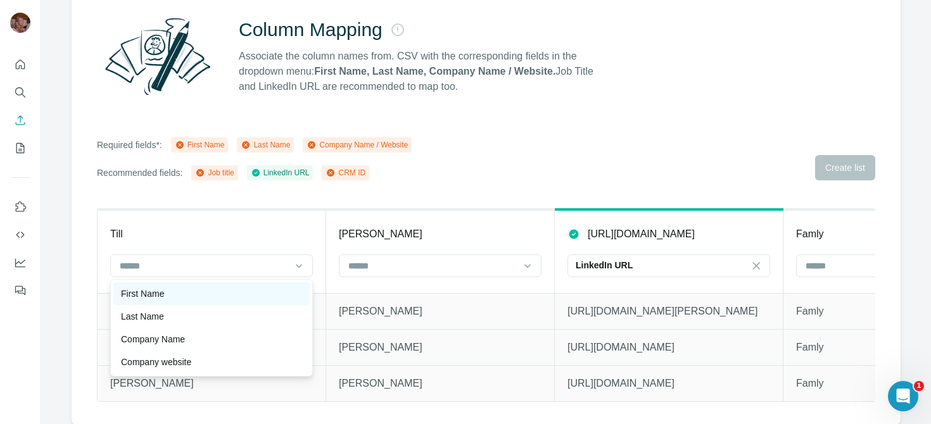
click at [234, 292] on div "First Name" at bounding box center [211, 293] width 181 height 13
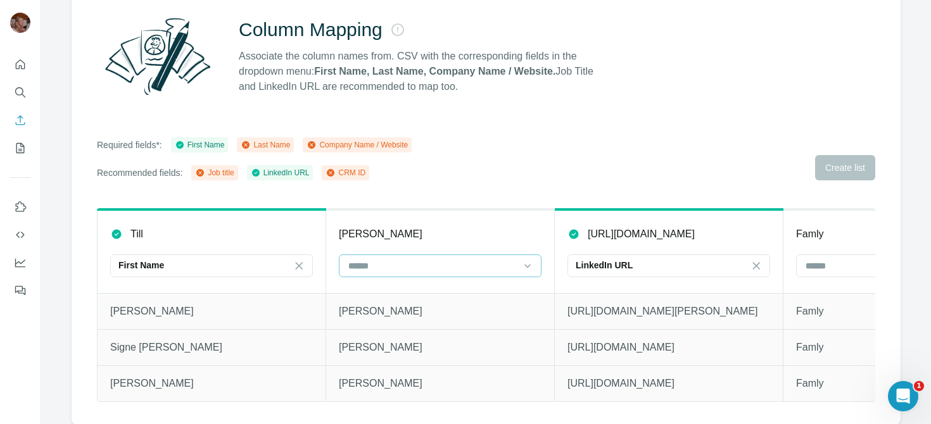
click at [404, 269] on input at bounding box center [432, 266] width 171 height 14
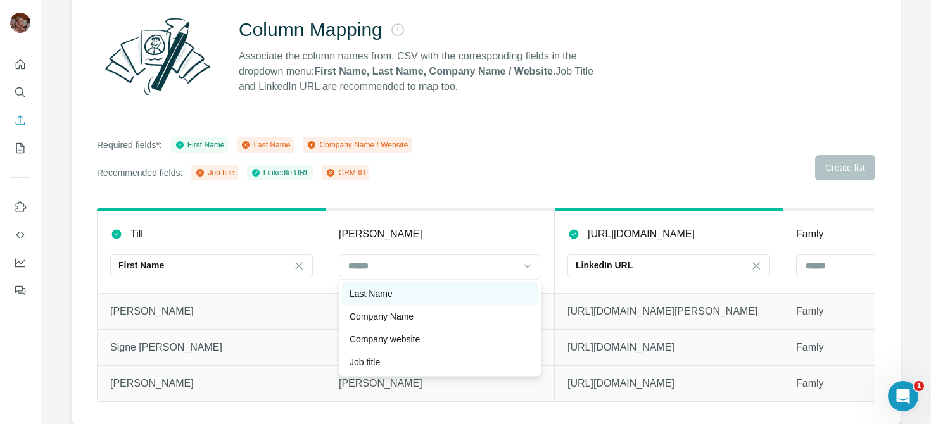
click at [406, 293] on div "Last Name" at bounding box center [439, 293] width 181 height 13
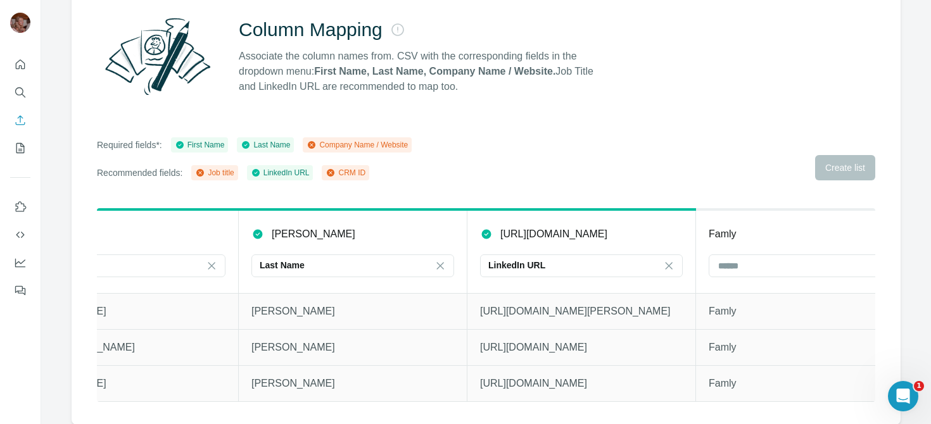
scroll to position [0, 137]
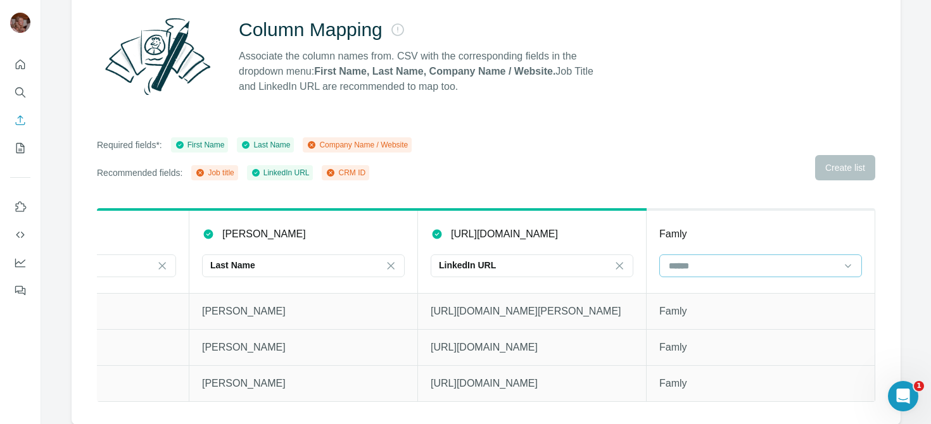
click at [708, 267] on input at bounding box center [752, 266] width 171 height 14
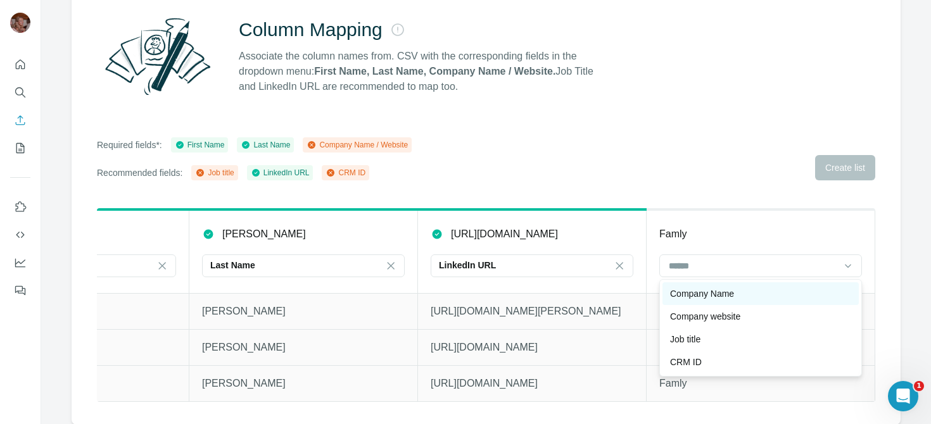
click at [703, 290] on p "Company Name" at bounding box center [702, 293] width 64 height 13
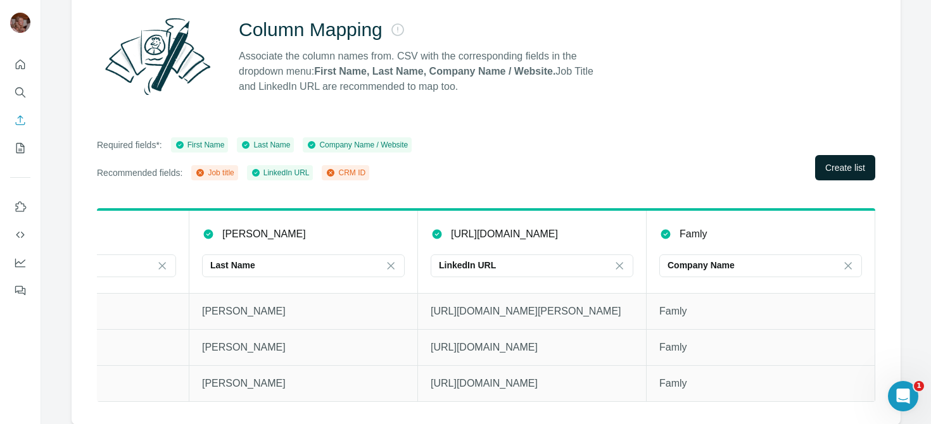
click at [826, 178] on button "Create list" at bounding box center [845, 167] width 60 height 25
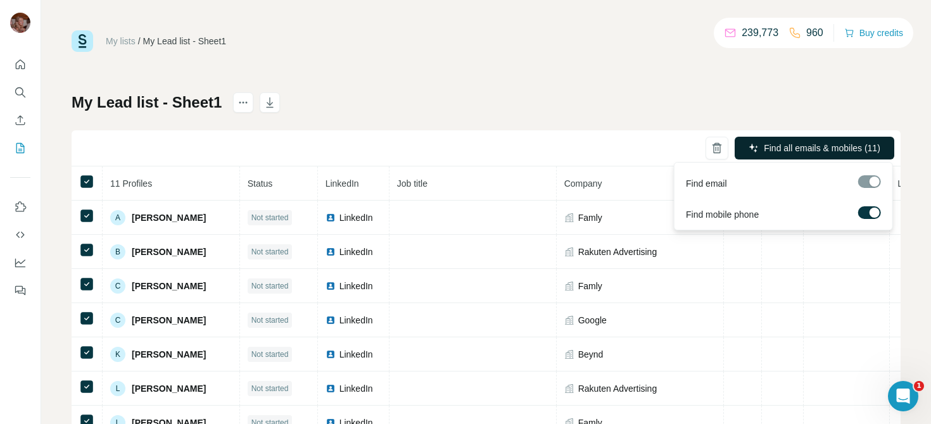
click at [778, 154] on button "Find all emails & mobiles (11)" at bounding box center [814, 148] width 160 height 23
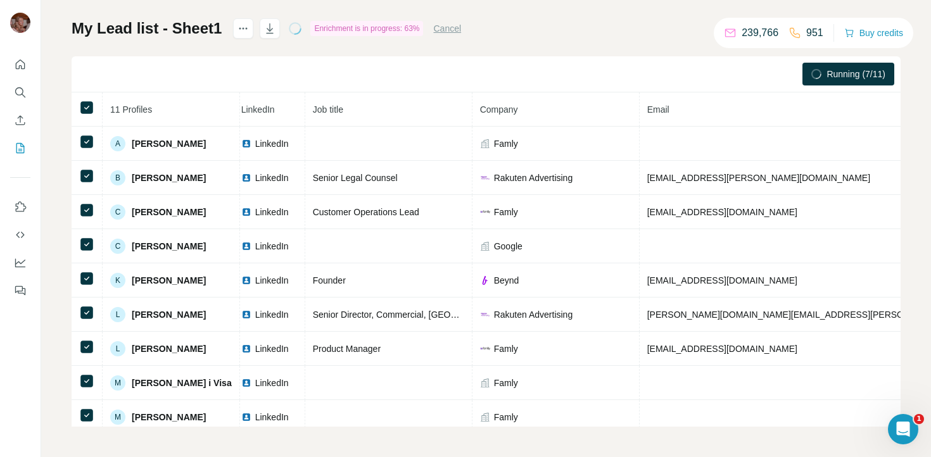
scroll to position [74, 0]
